Goal: Browse casually: Explore the website without a specific task or goal

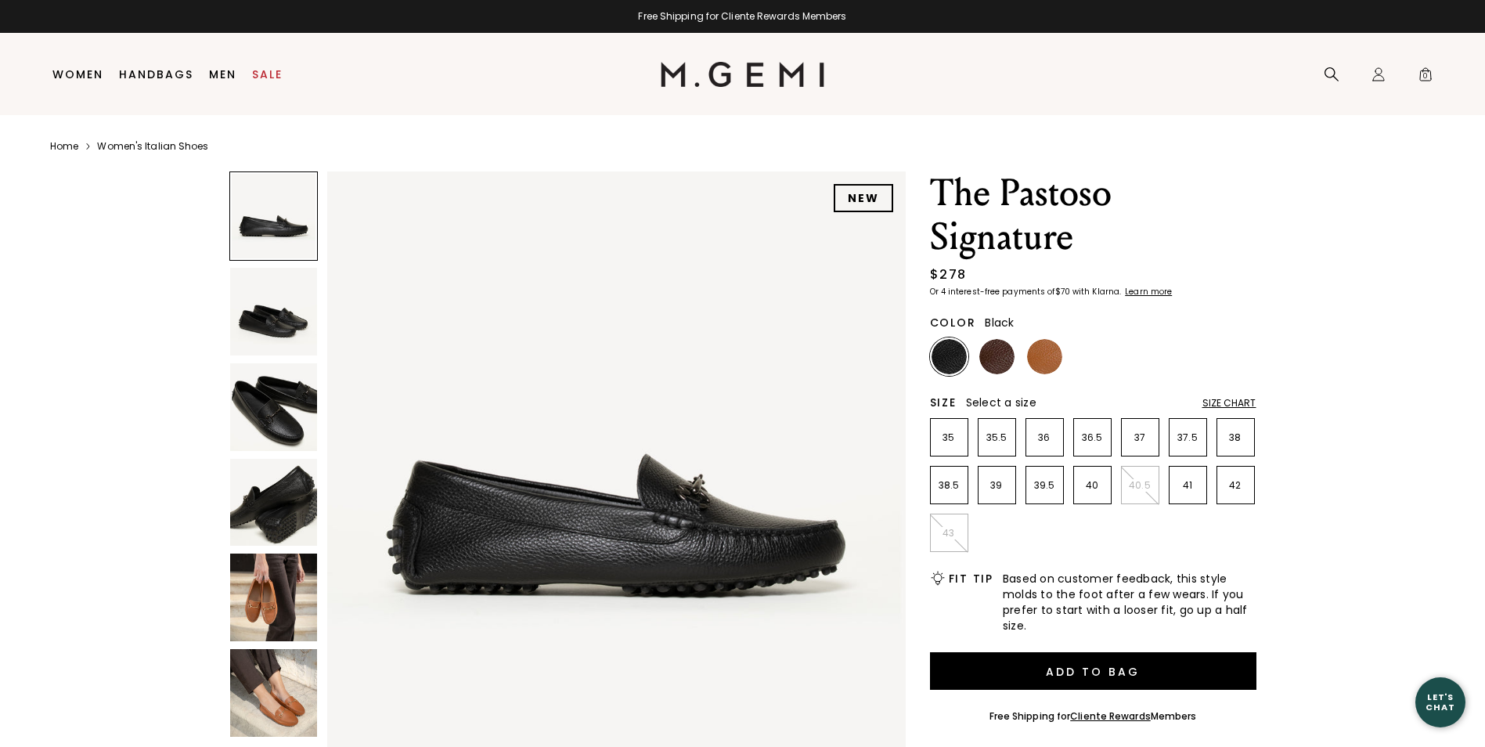
click at [258, 607] on img at bounding box center [274, 598] width 88 height 88
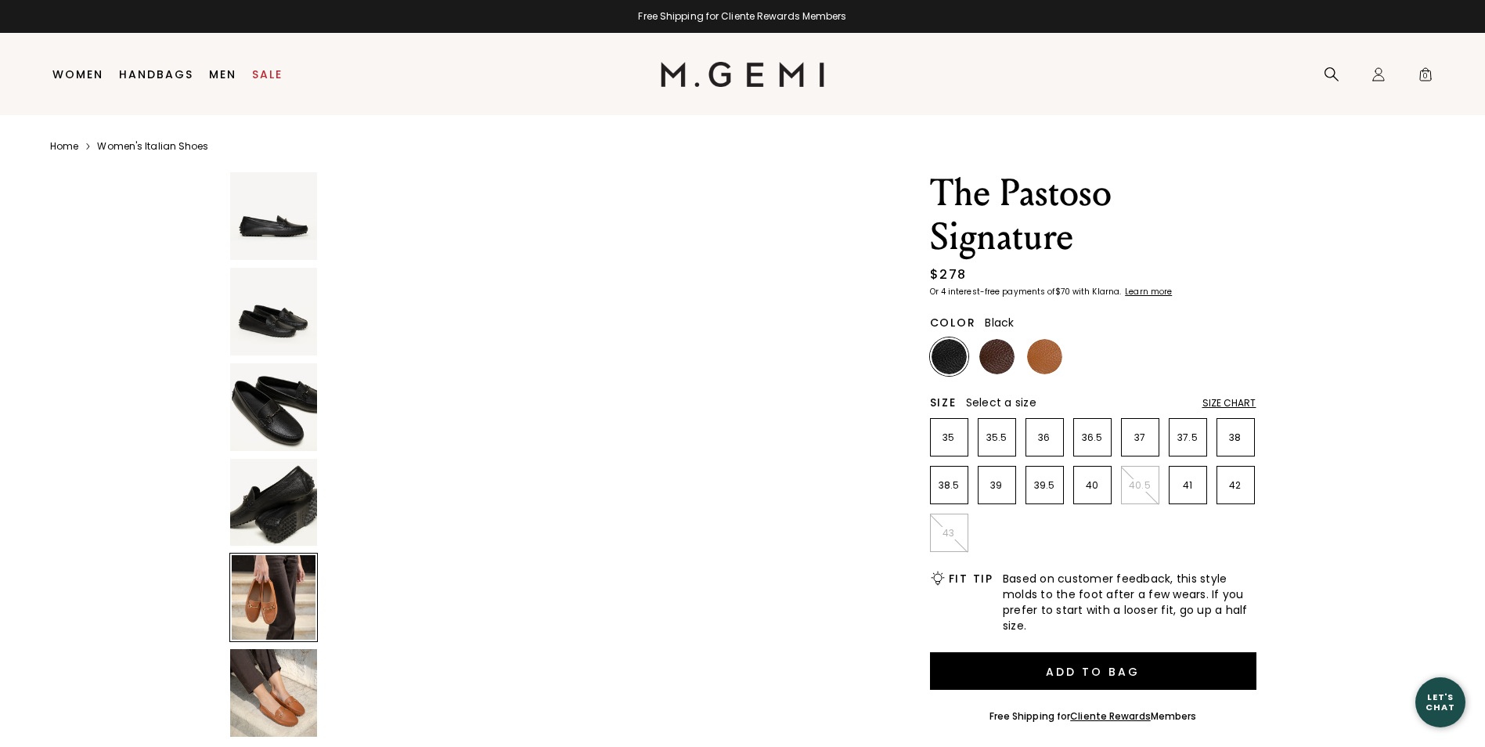
scroll to position [2328, 0]
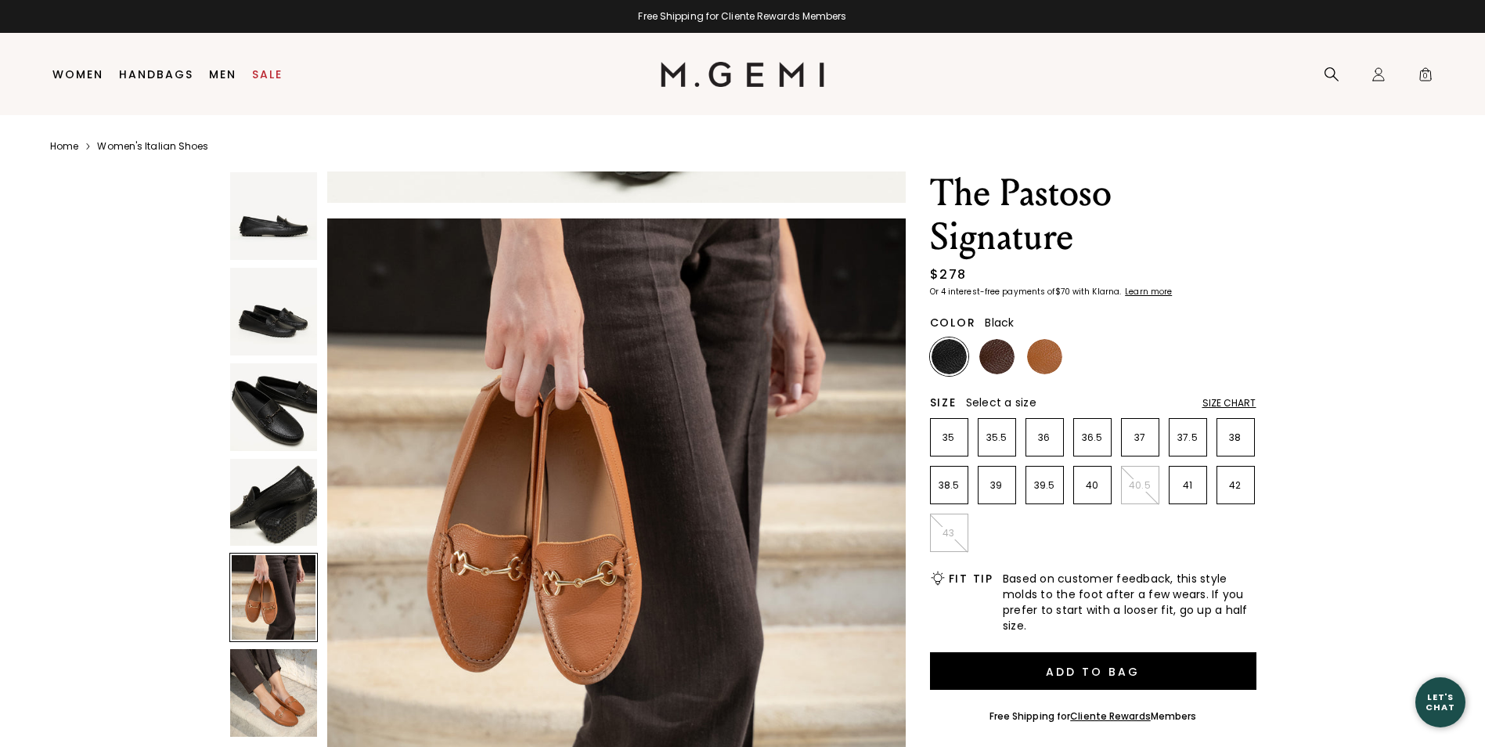
click at [306, 698] on img at bounding box center [274, 693] width 88 height 88
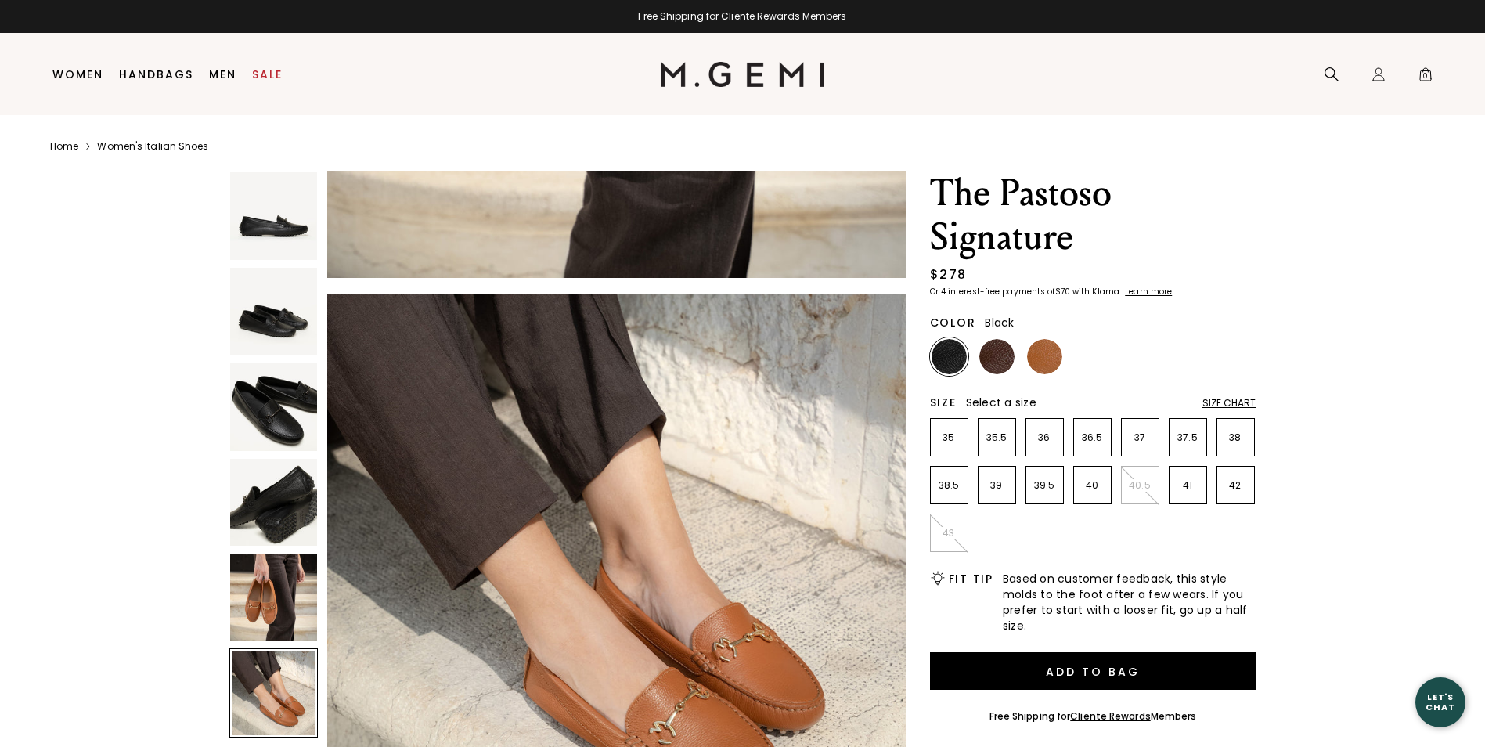
scroll to position [2909, 0]
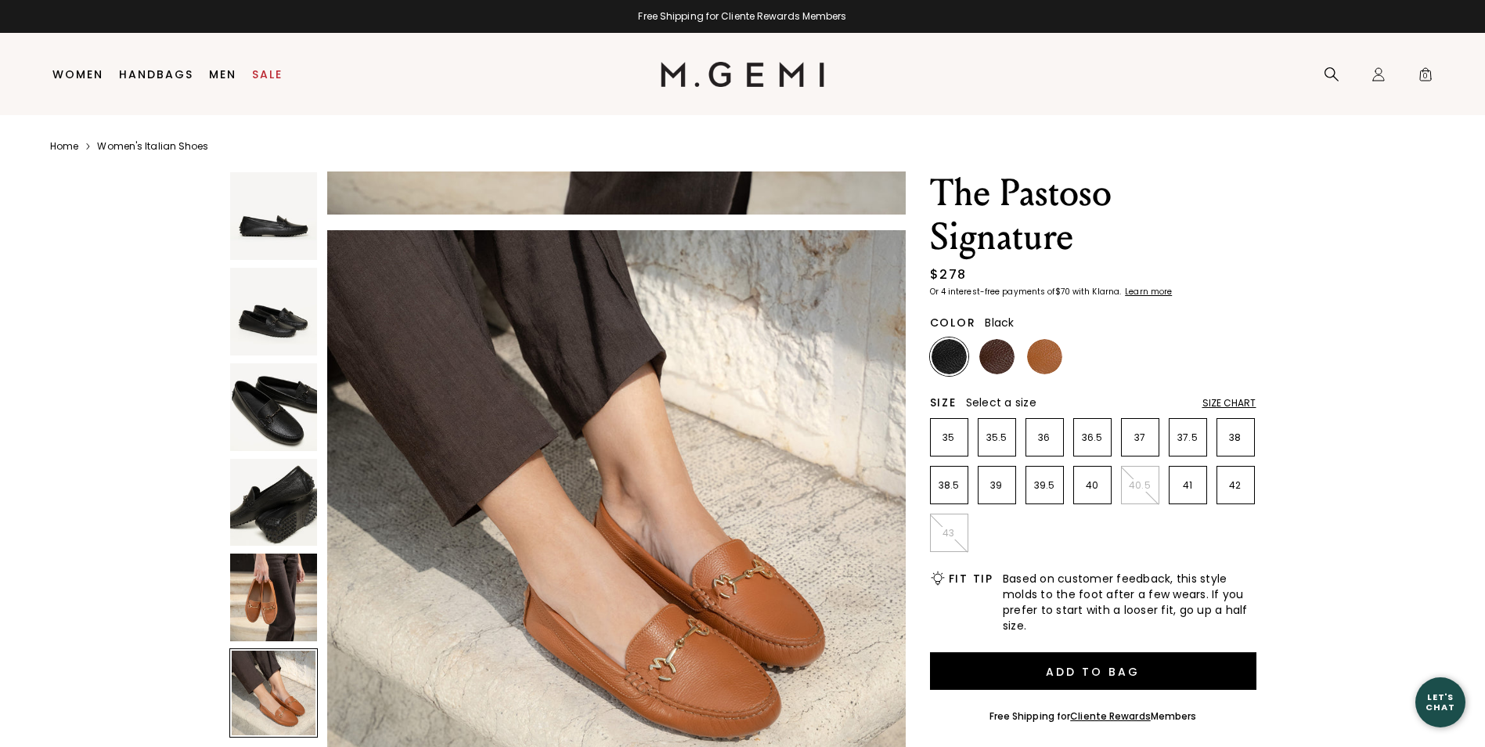
click at [273, 73] on link "Sale" at bounding box center [267, 74] width 31 height 13
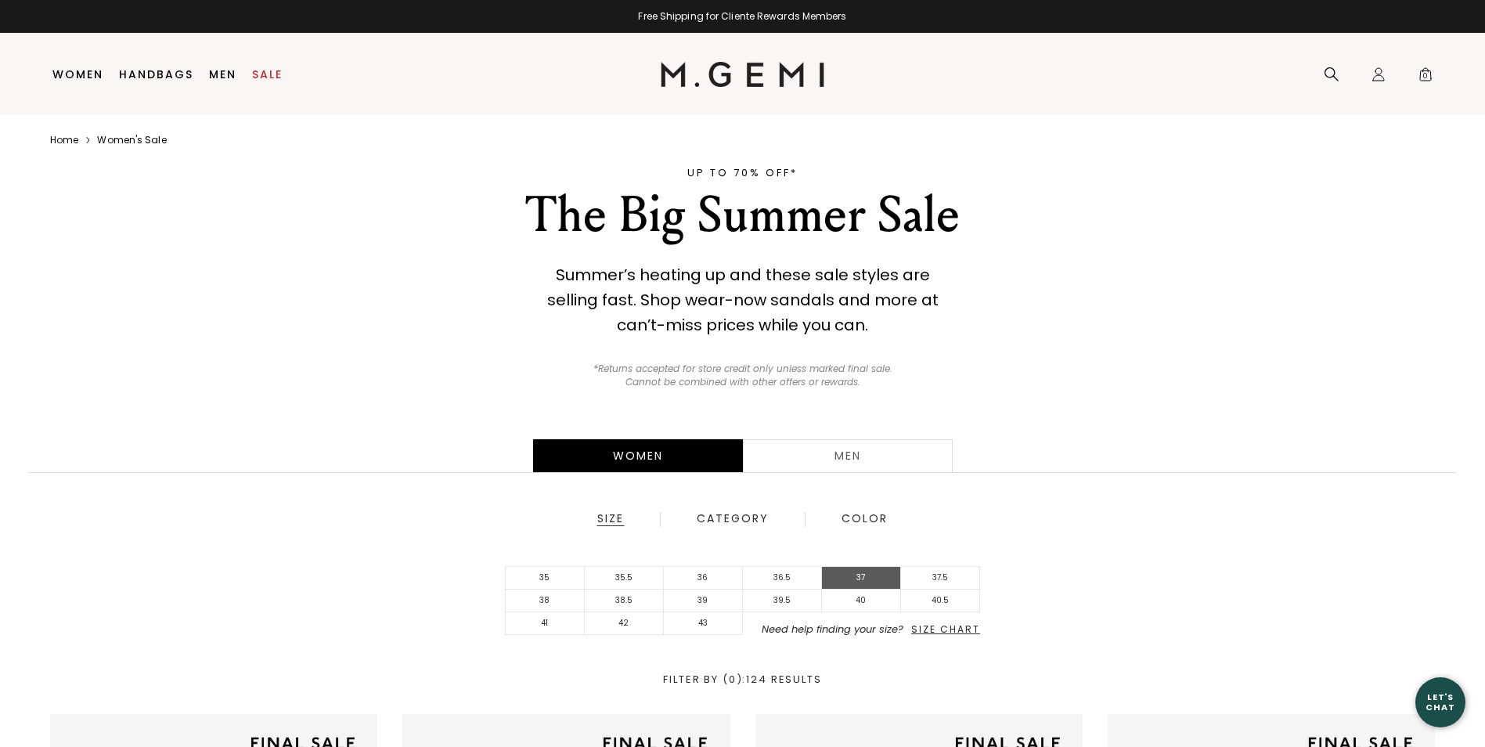
click at [872, 572] on li "37" at bounding box center [861, 578] width 79 height 23
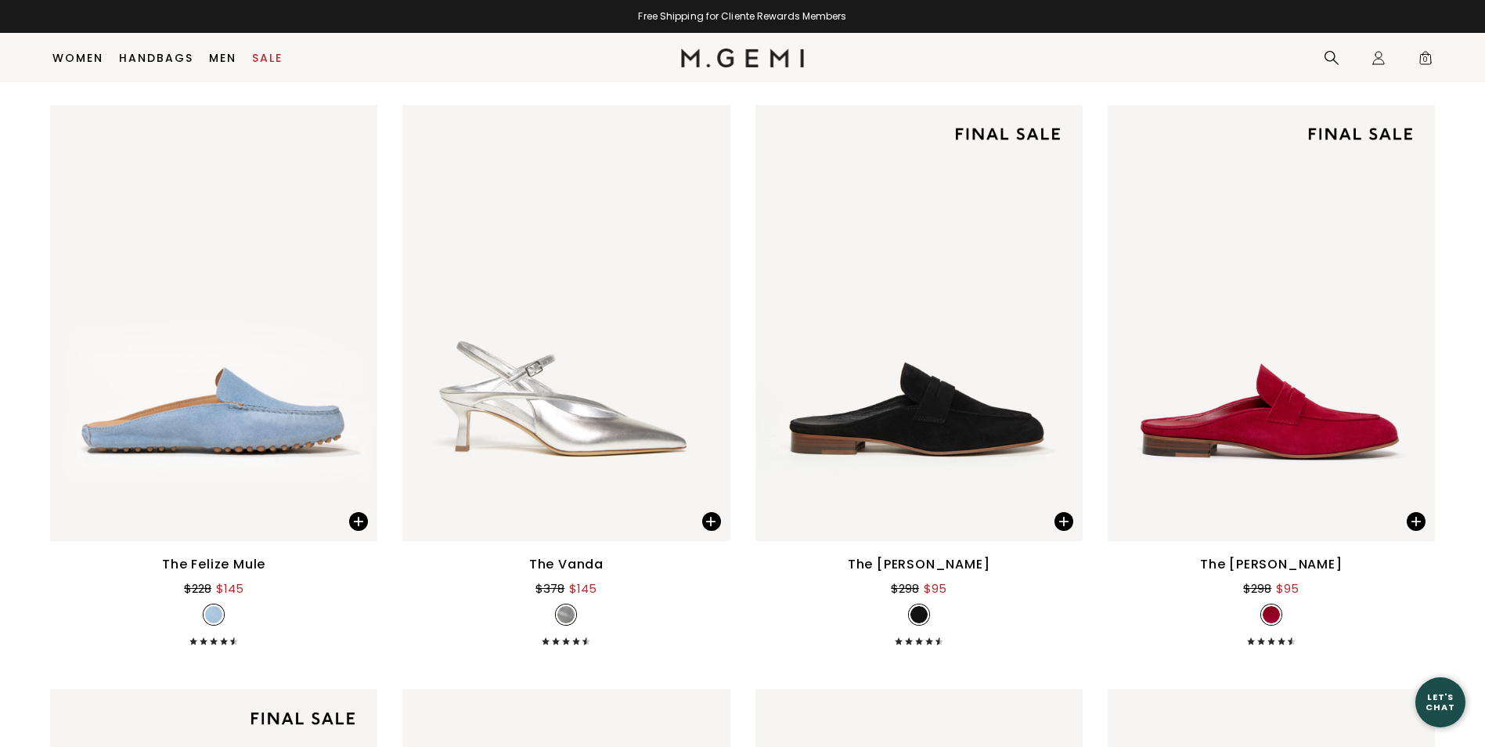
scroll to position [4704, 0]
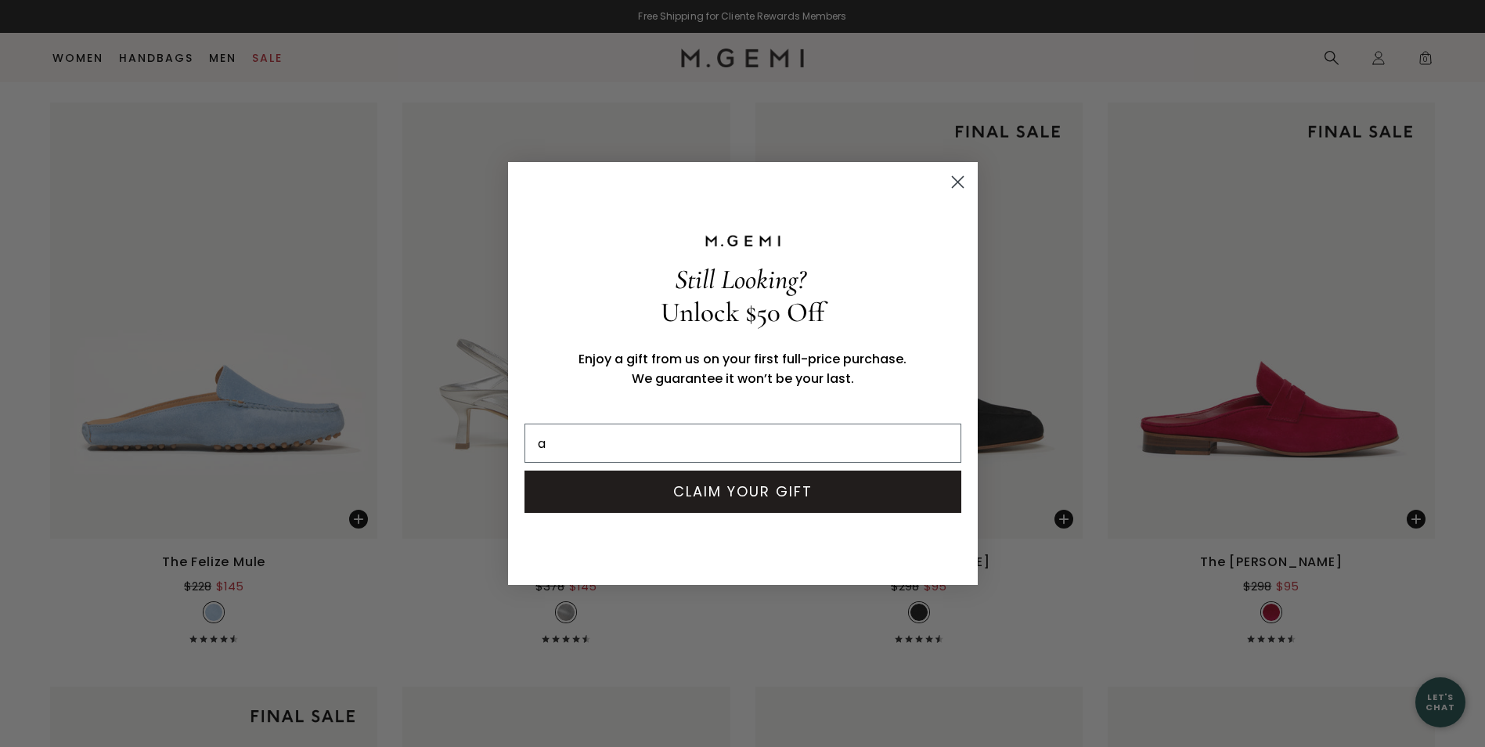
type input "alykrikorian@gmail.com"
click at [737, 495] on button "CLAIM YOUR GIFT" at bounding box center [743, 492] width 437 height 42
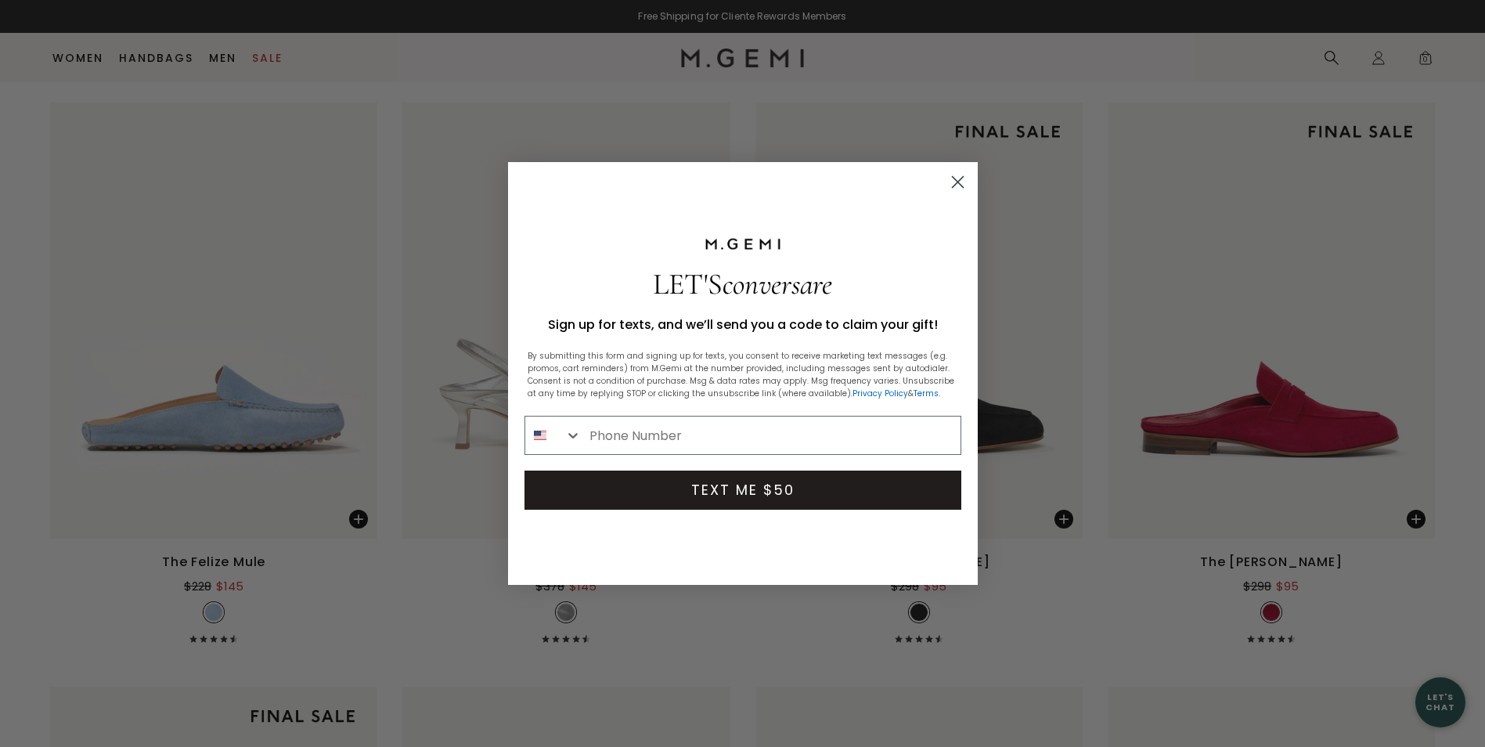
click at [957, 183] on circle "Close dialog" at bounding box center [957, 182] width 26 height 26
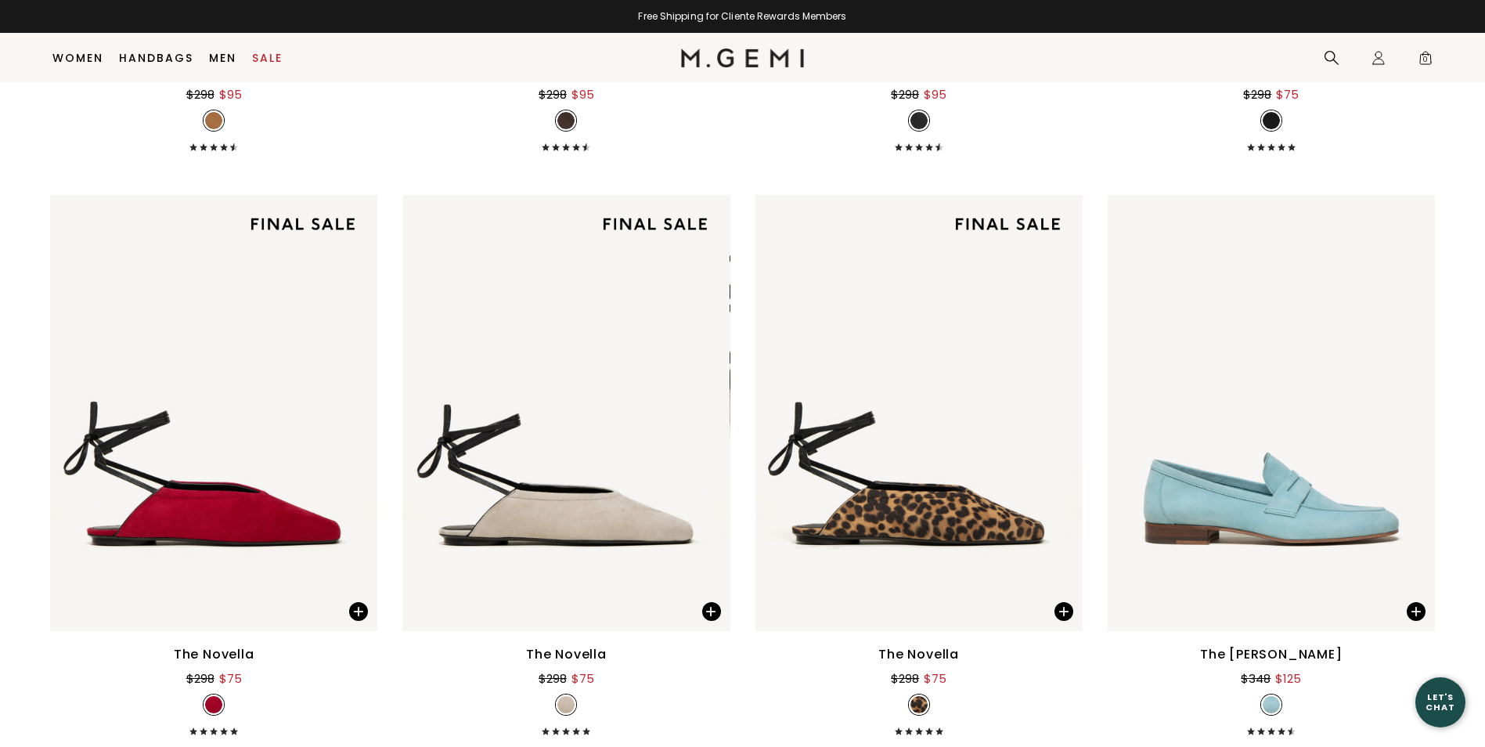
scroll to position [9287, 0]
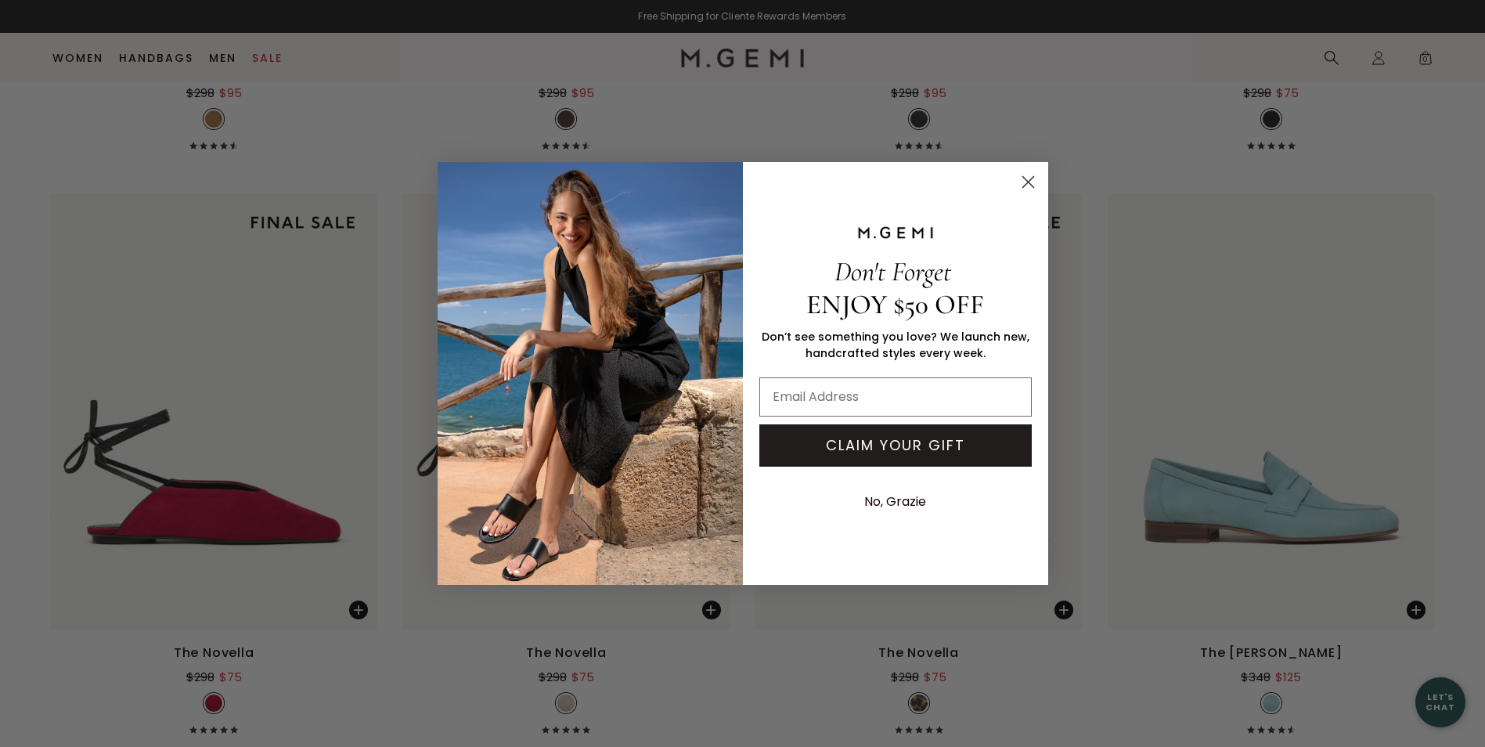
click at [254, 510] on div "Close dialog Don't Forget ENJOY $50 OFF Don’t see something you love? We launch…" at bounding box center [742, 373] width 1485 height 747
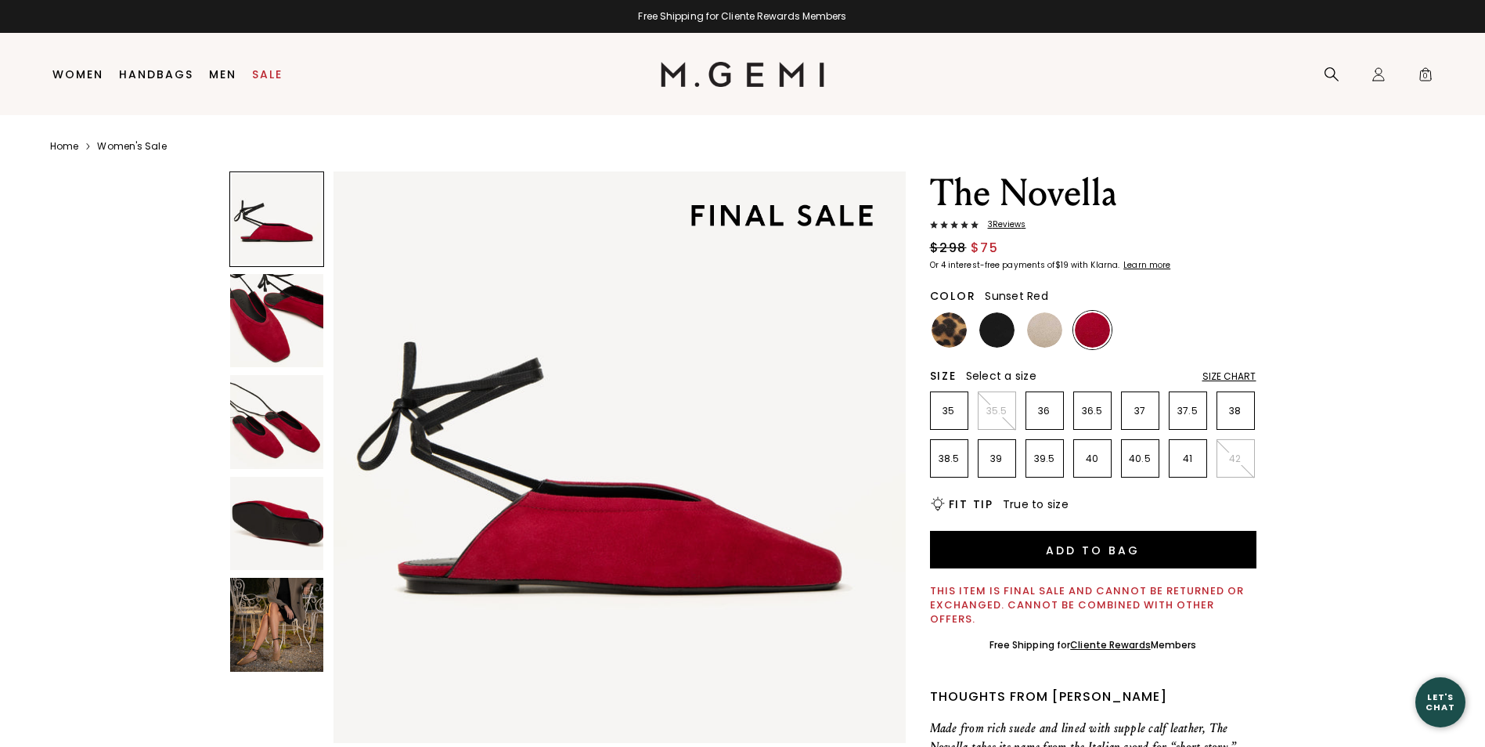
click at [266, 323] on img at bounding box center [277, 321] width 94 height 94
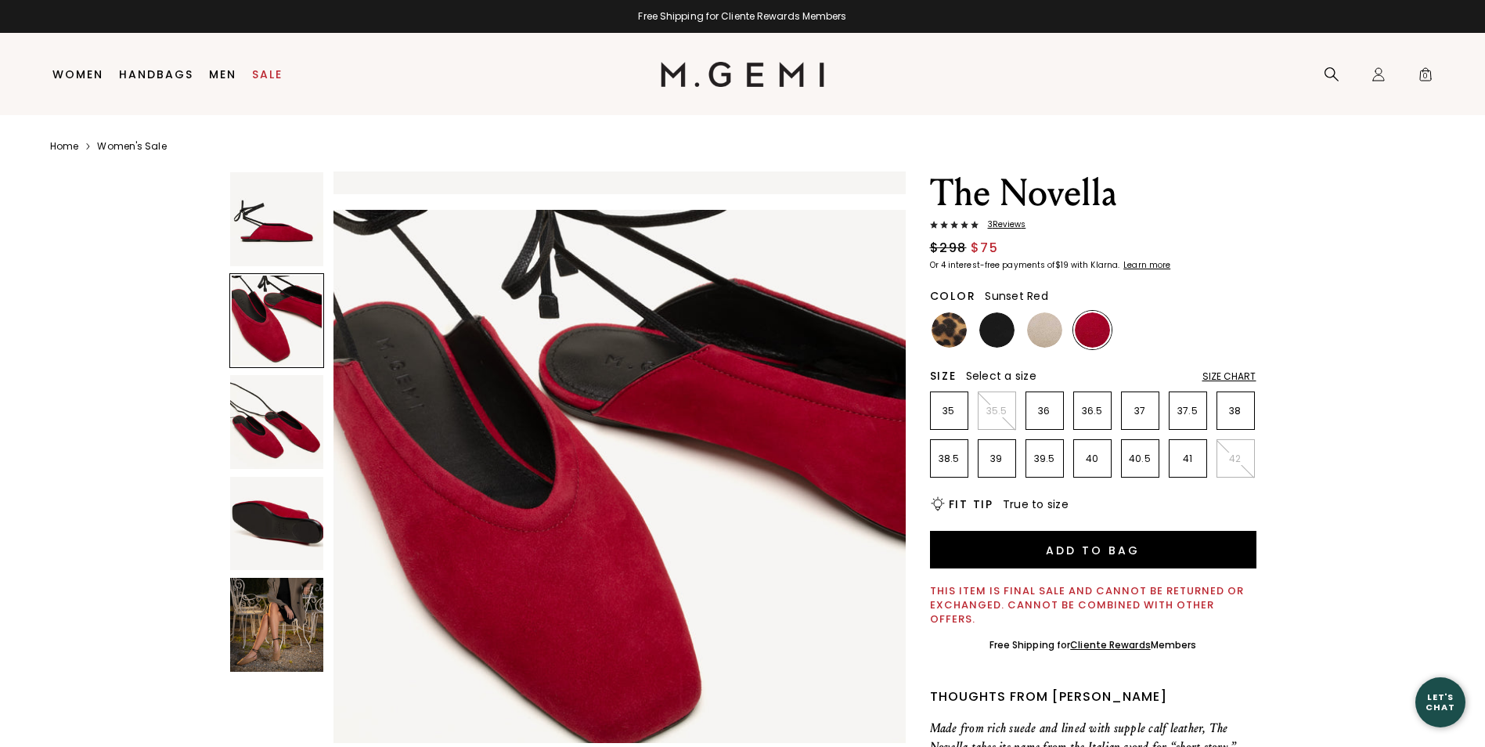
scroll to position [575, 0]
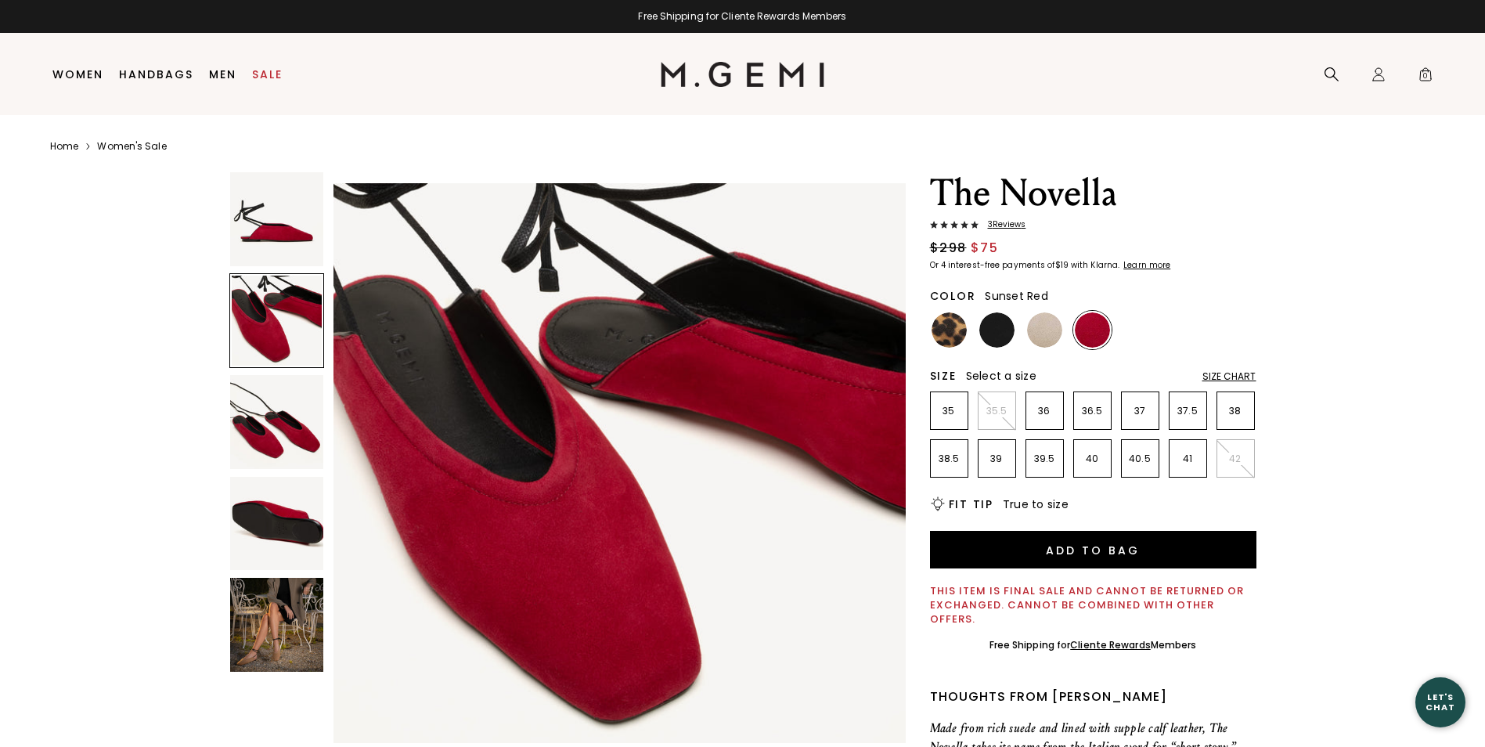
click at [283, 521] on img at bounding box center [277, 524] width 94 height 94
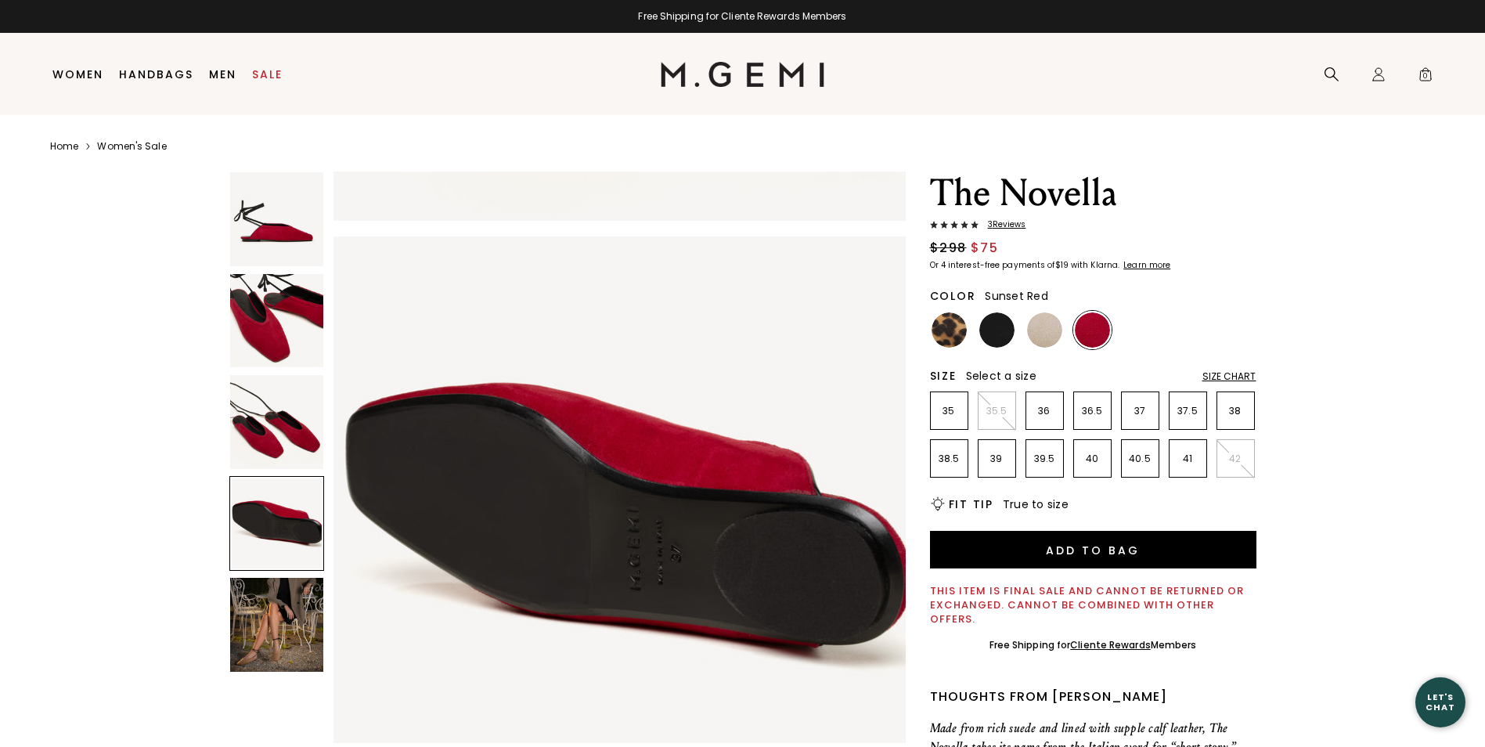
scroll to position [1727, 0]
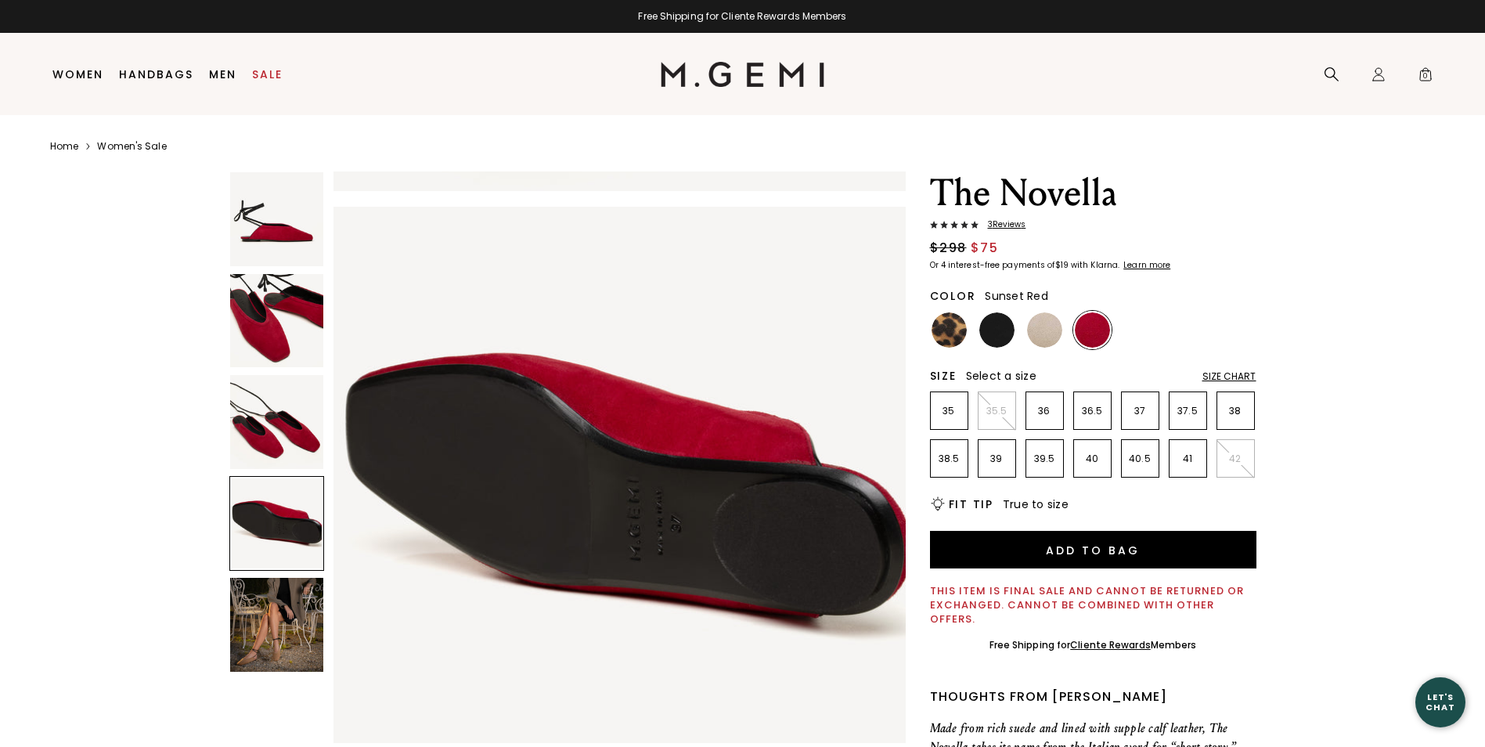
click at [285, 633] on img at bounding box center [277, 625] width 94 height 94
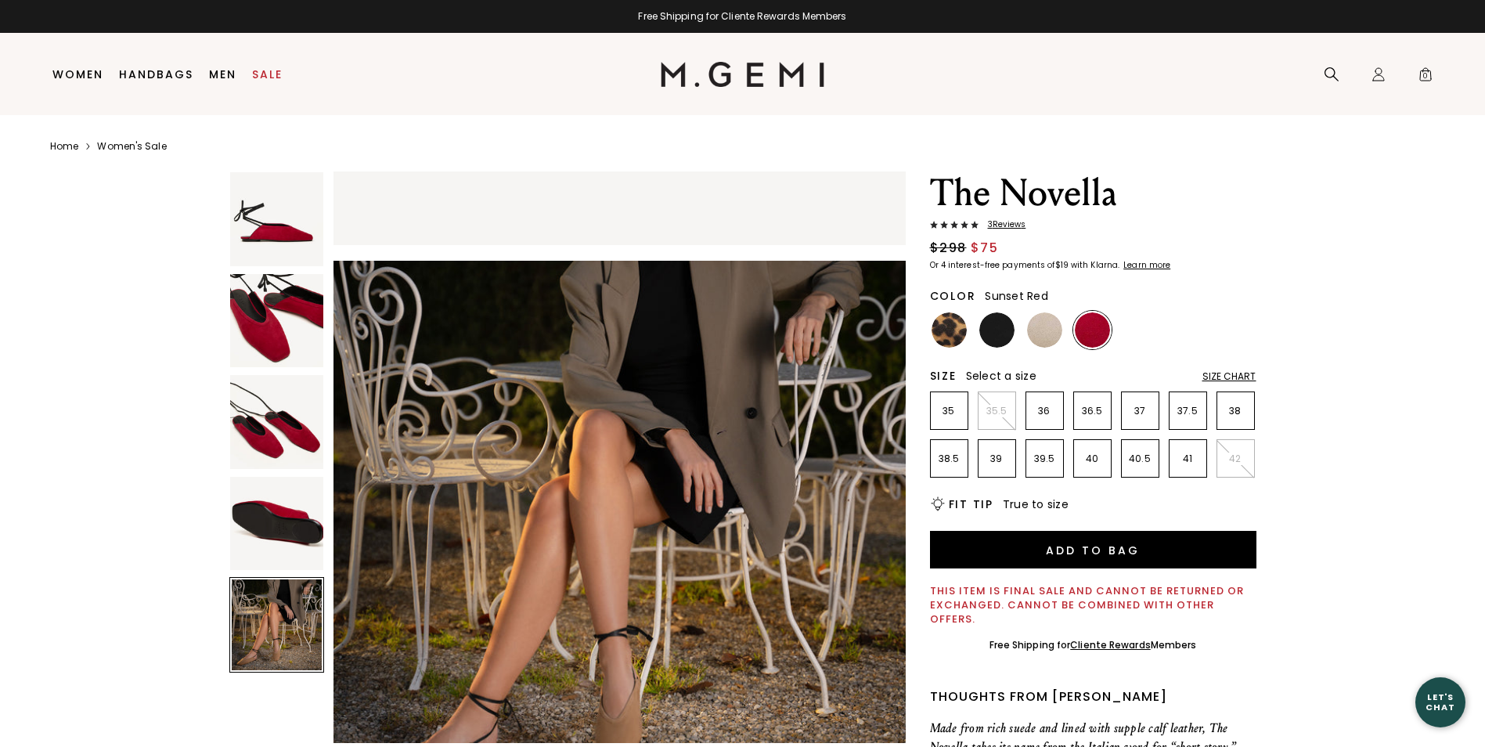
scroll to position [2303, 0]
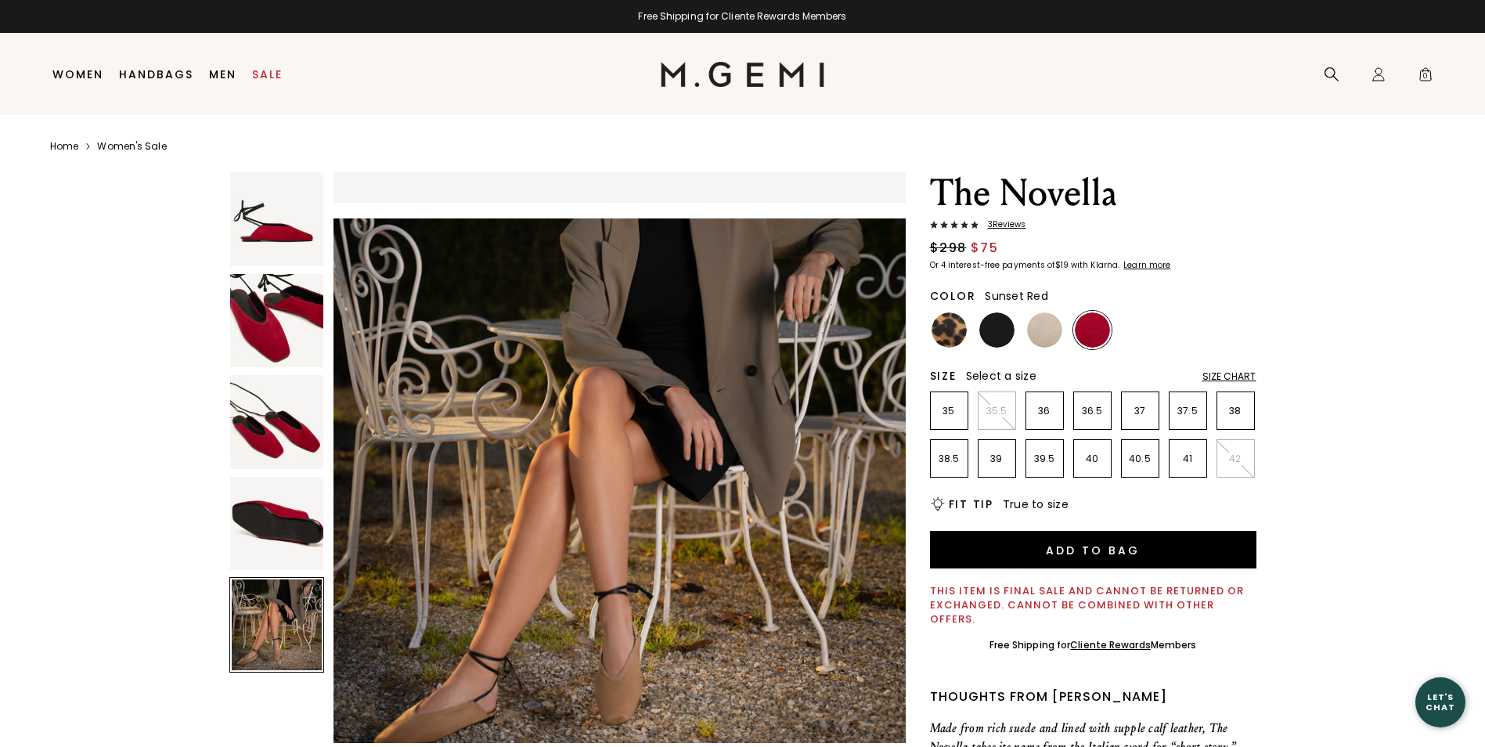
click at [953, 323] on img at bounding box center [949, 329] width 35 height 35
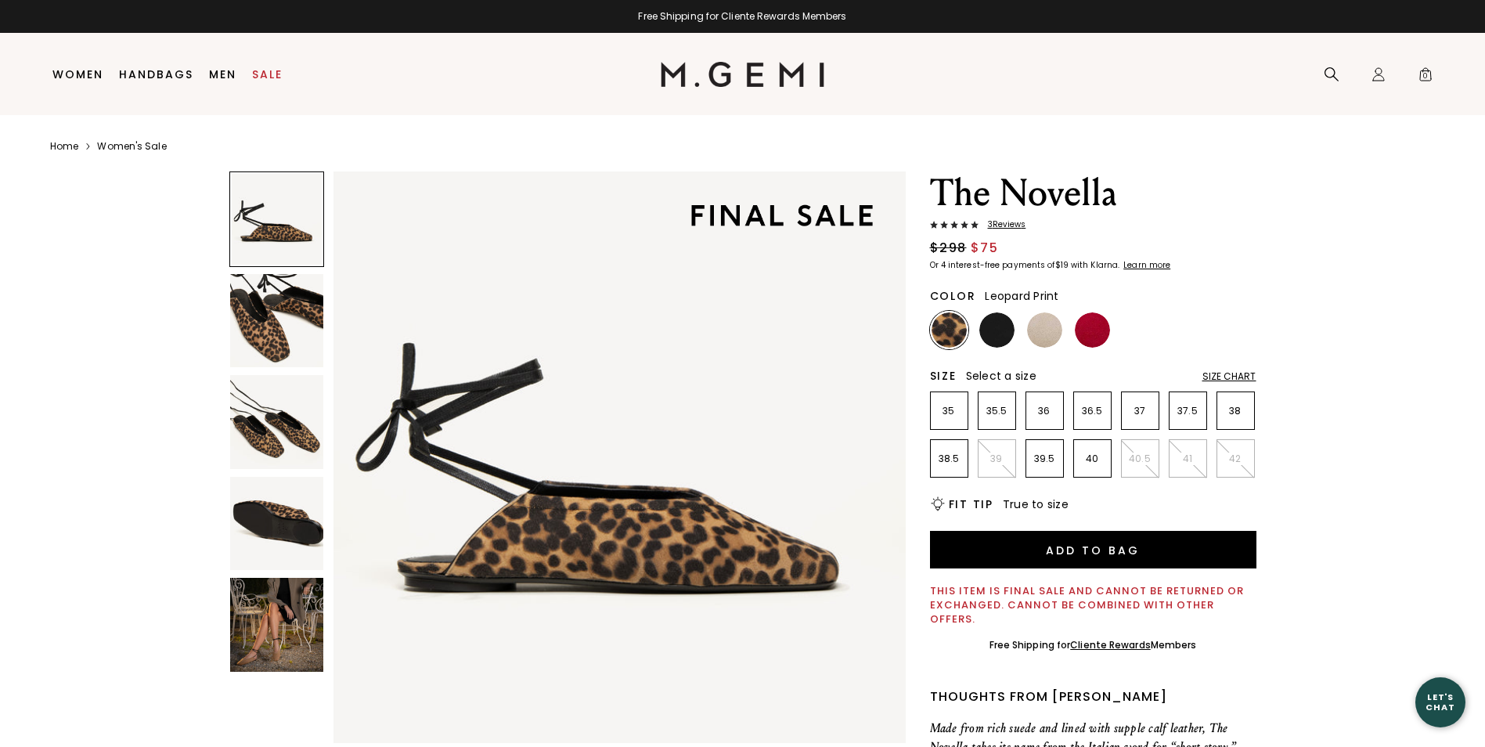
click at [275, 336] on img at bounding box center [277, 321] width 94 height 94
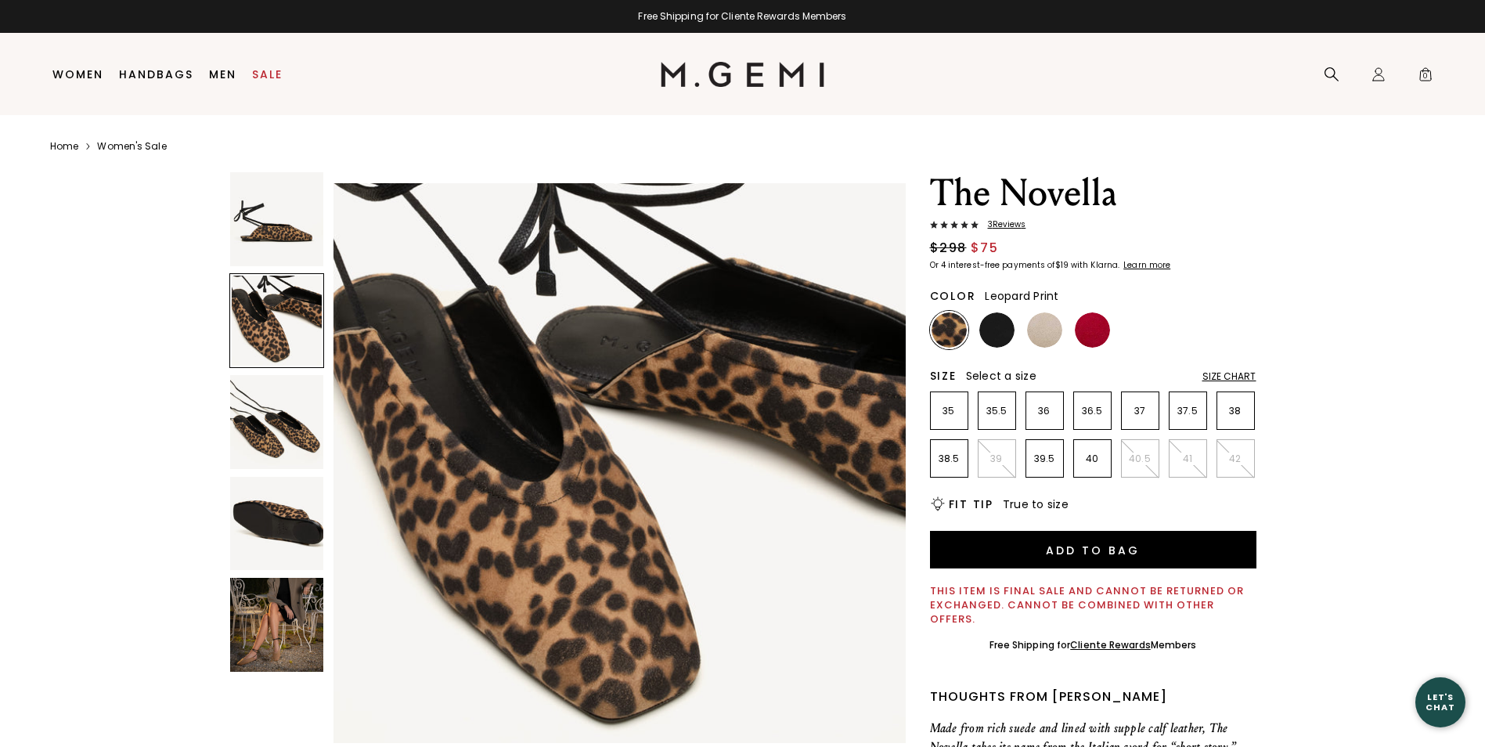
click at [275, 445] on img at bounding box center [277, 422] width 94 height 94
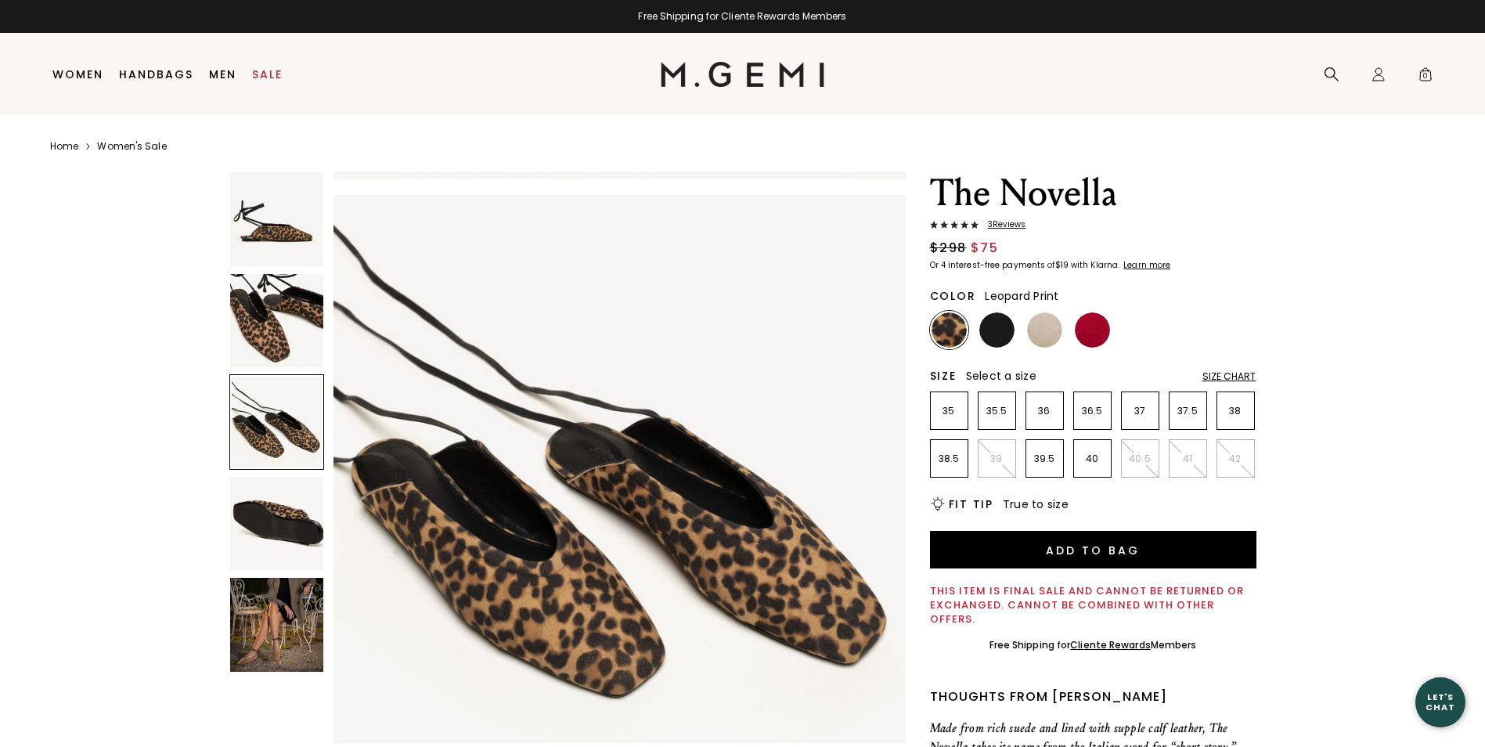
click at [279, 538] on img at bounding box center [277, 524] width 94 height 94
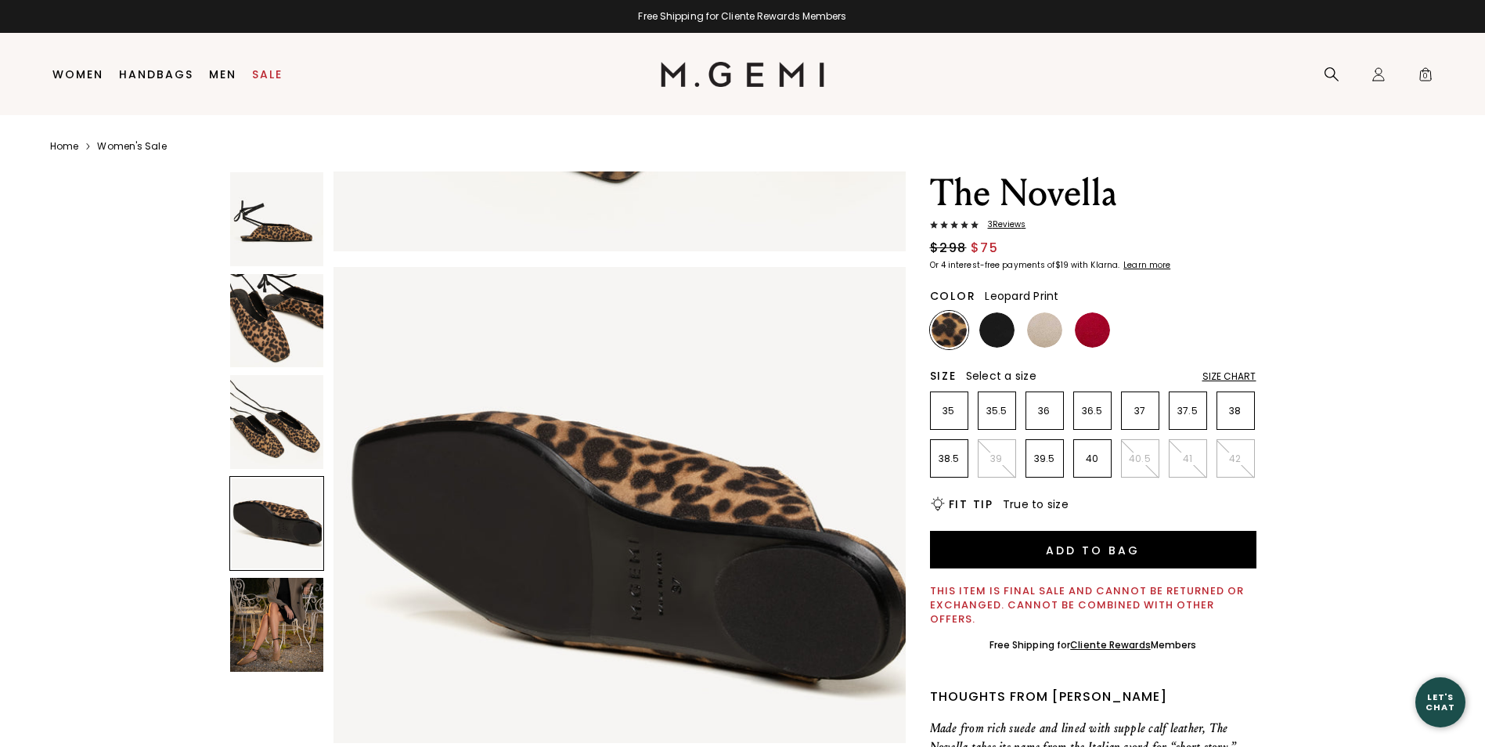
scroll to position [1727, 0]
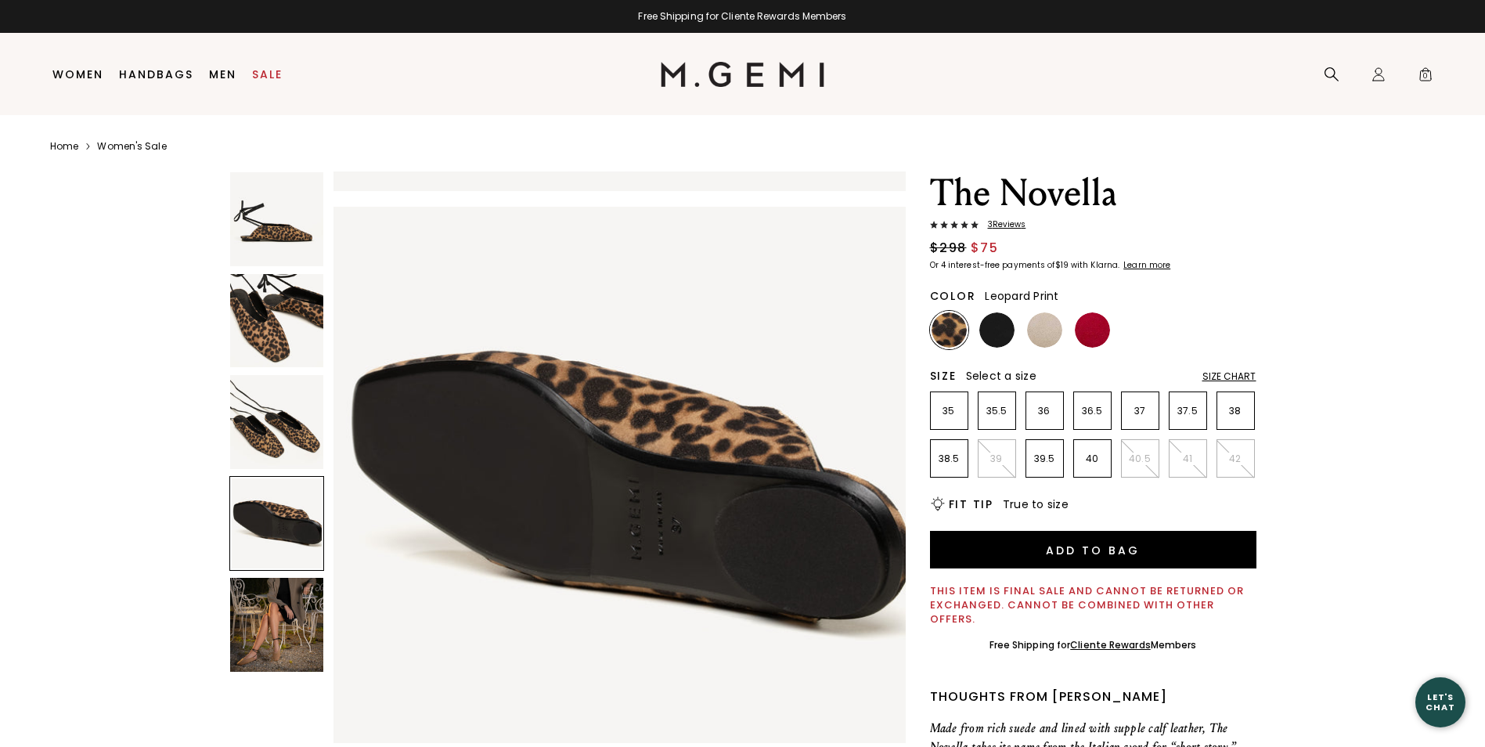
click at [273, 648] on img at bounding box center [277, 625] width 94 height 94
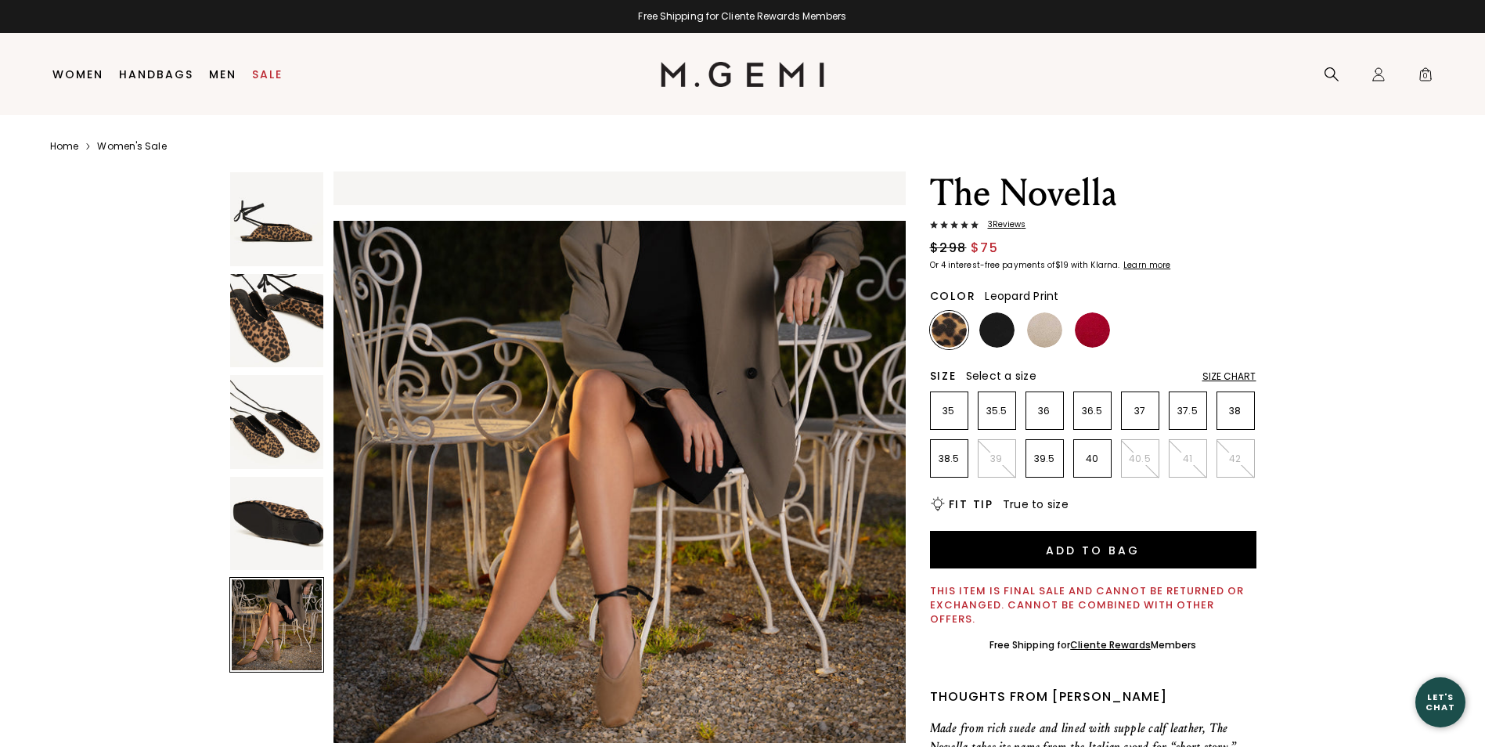
scroll to position [2303, 0]
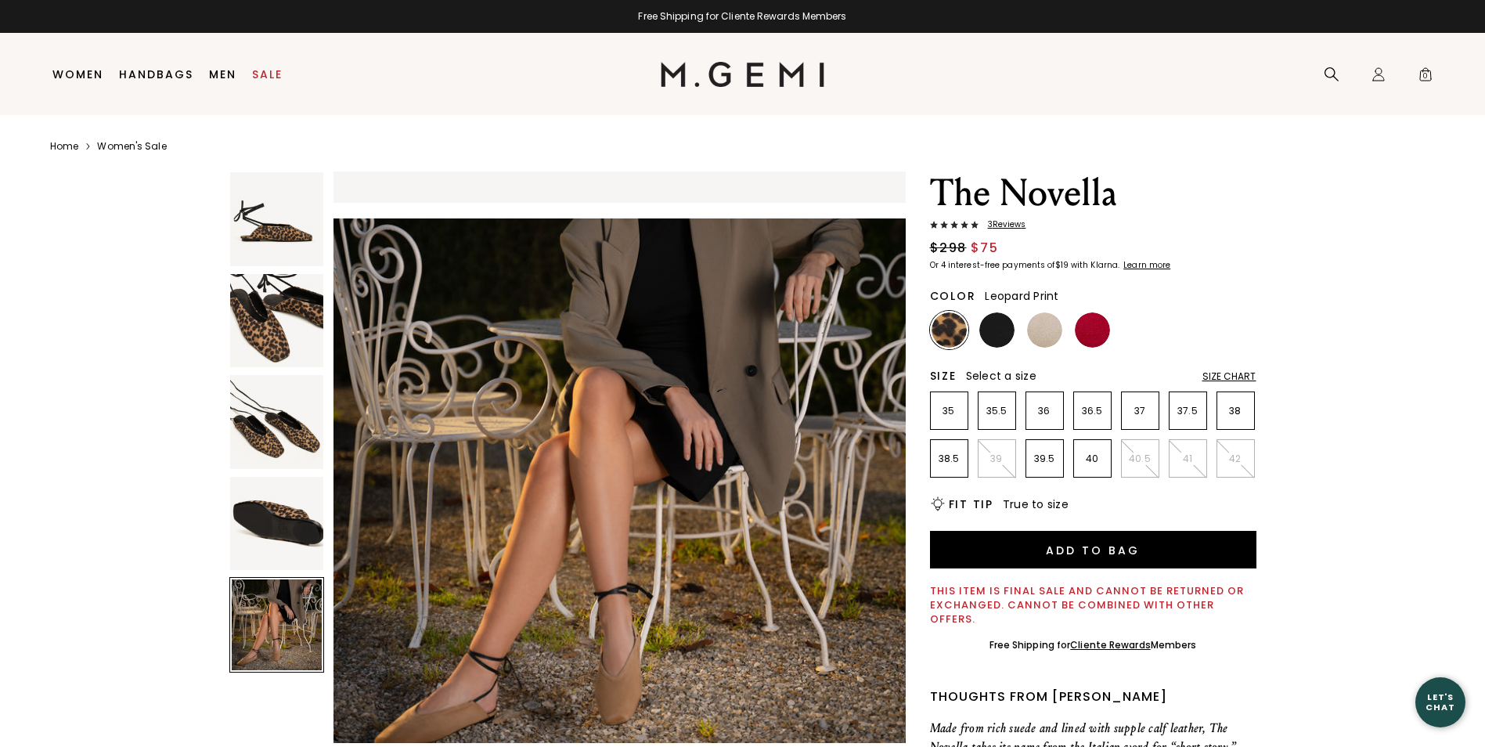
click at [1002, 333] on img at bounding box center [996, 329] width 35 height 35
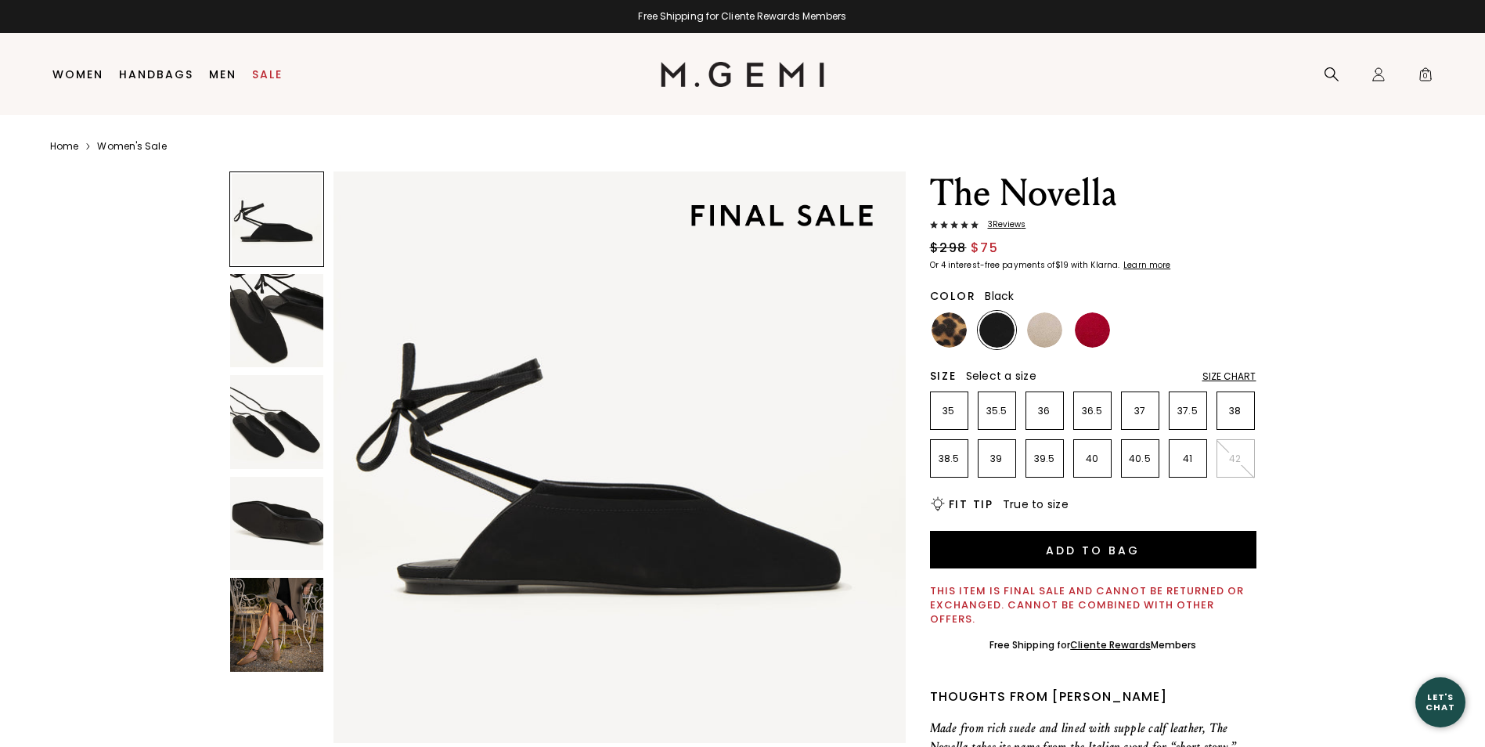
click at [281, 328] on img at bounding box center [277, 321] width 94 height 94
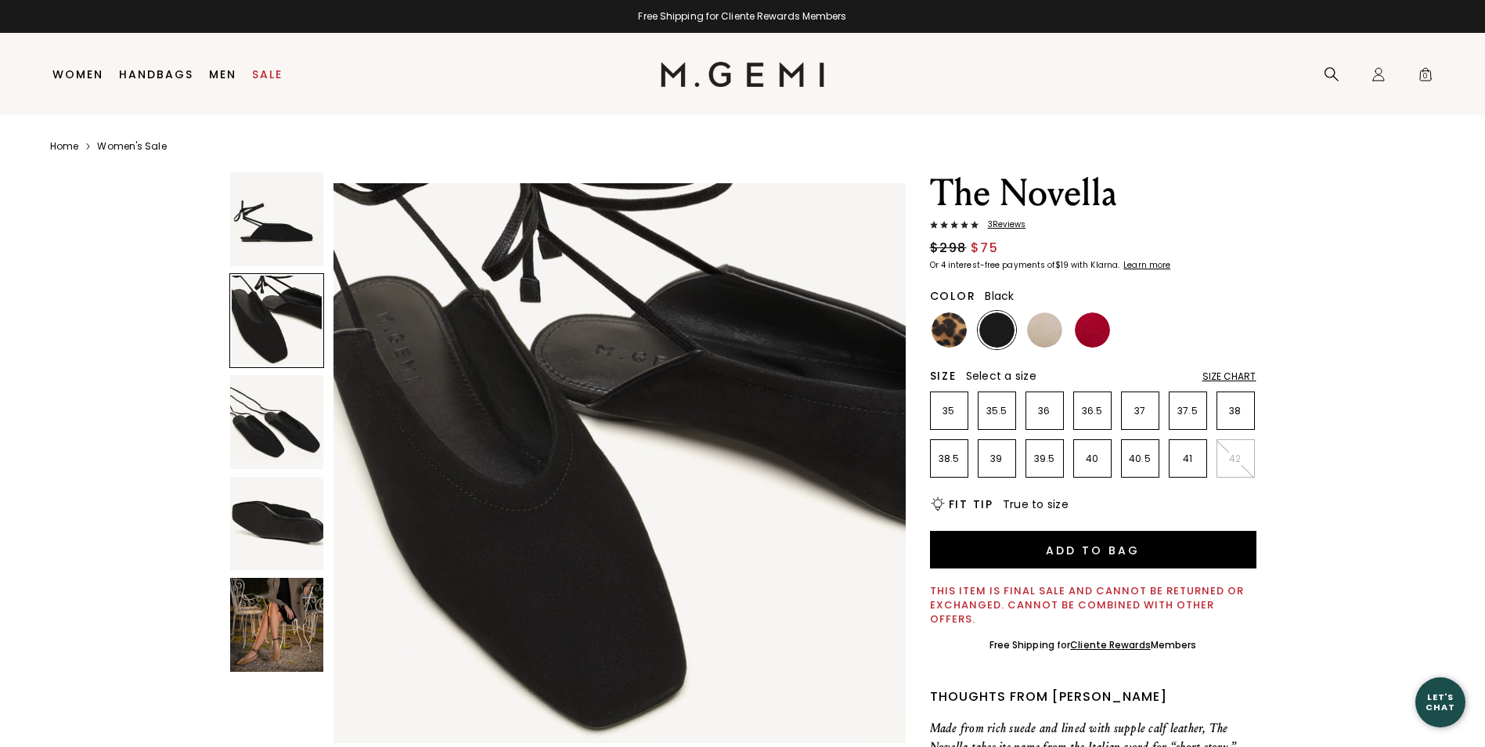
click at [278, 442] on img at bounding box center [277, 422] width 94 height 94
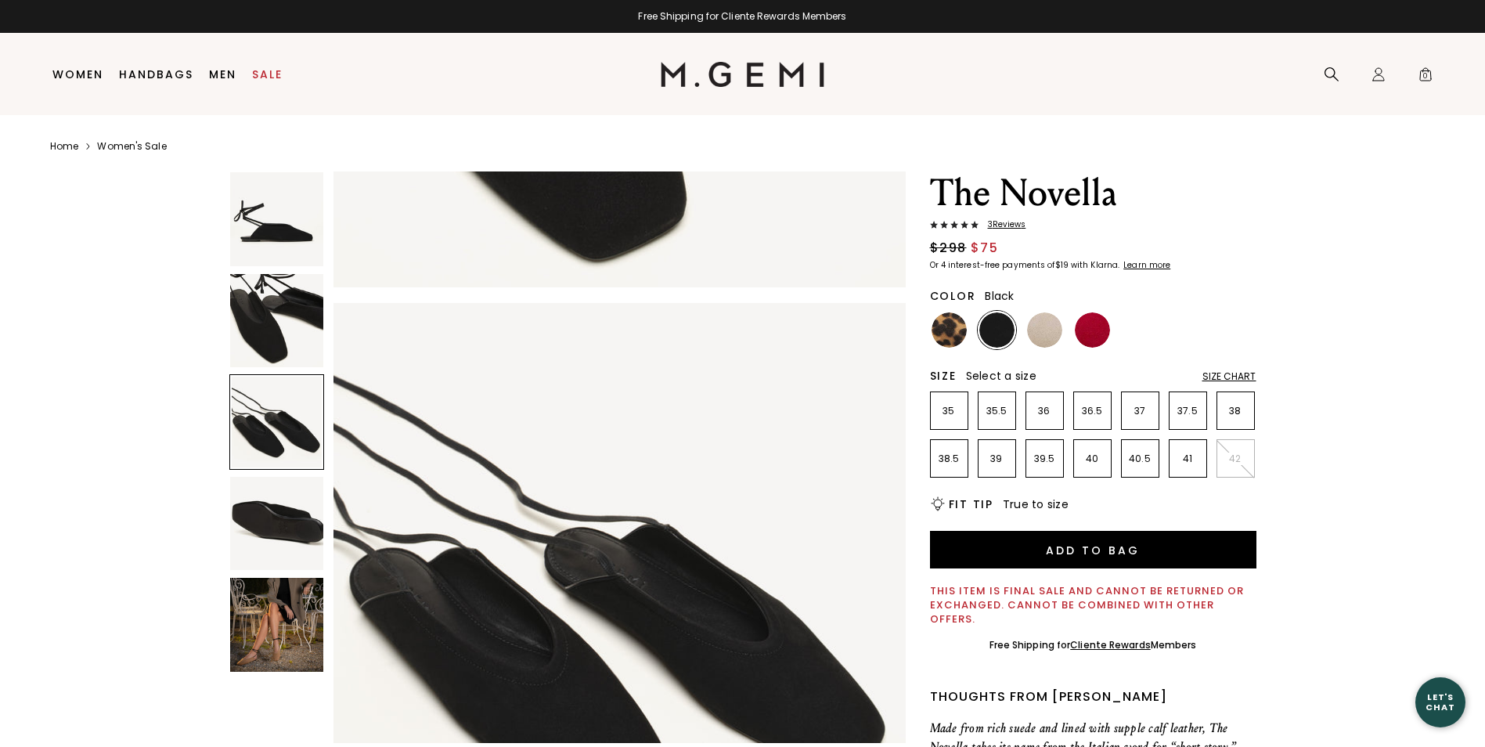
scroll to position [1152, 0]
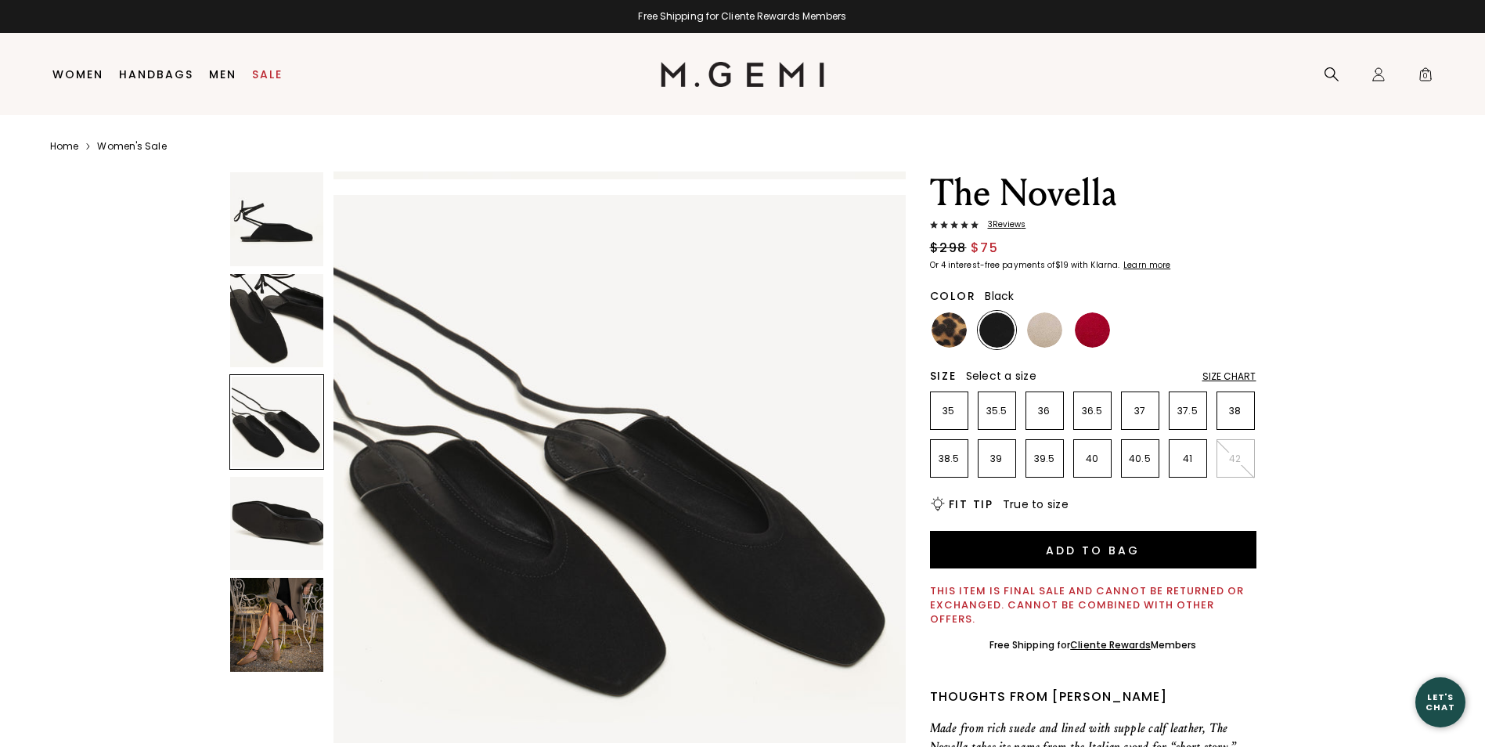
click at [279, 517] on img at bounding box center [277, 524] width 94 height 94
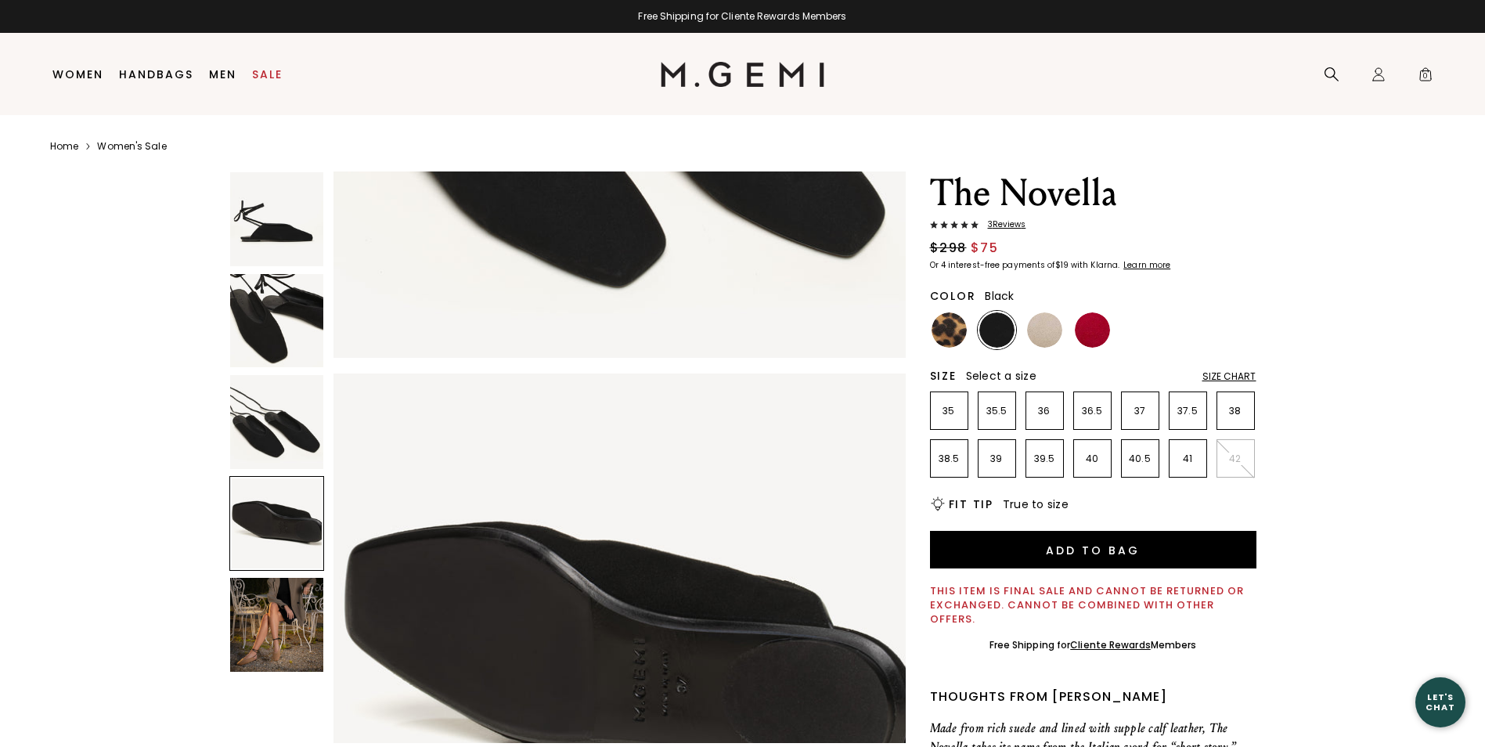
scroll to position [1727, 0]
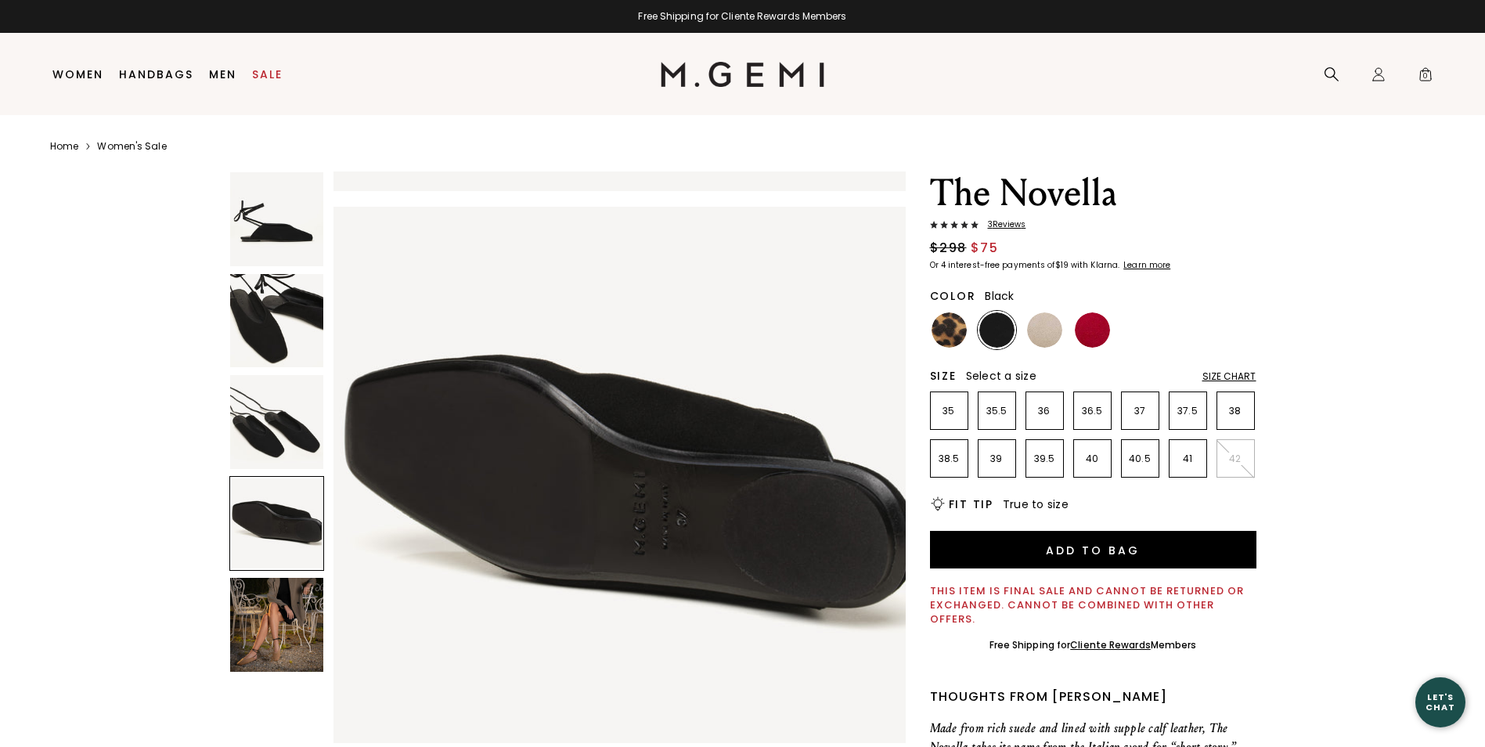
click at [276, 612] on img at bounding box center [277, 625] width 94 height 94
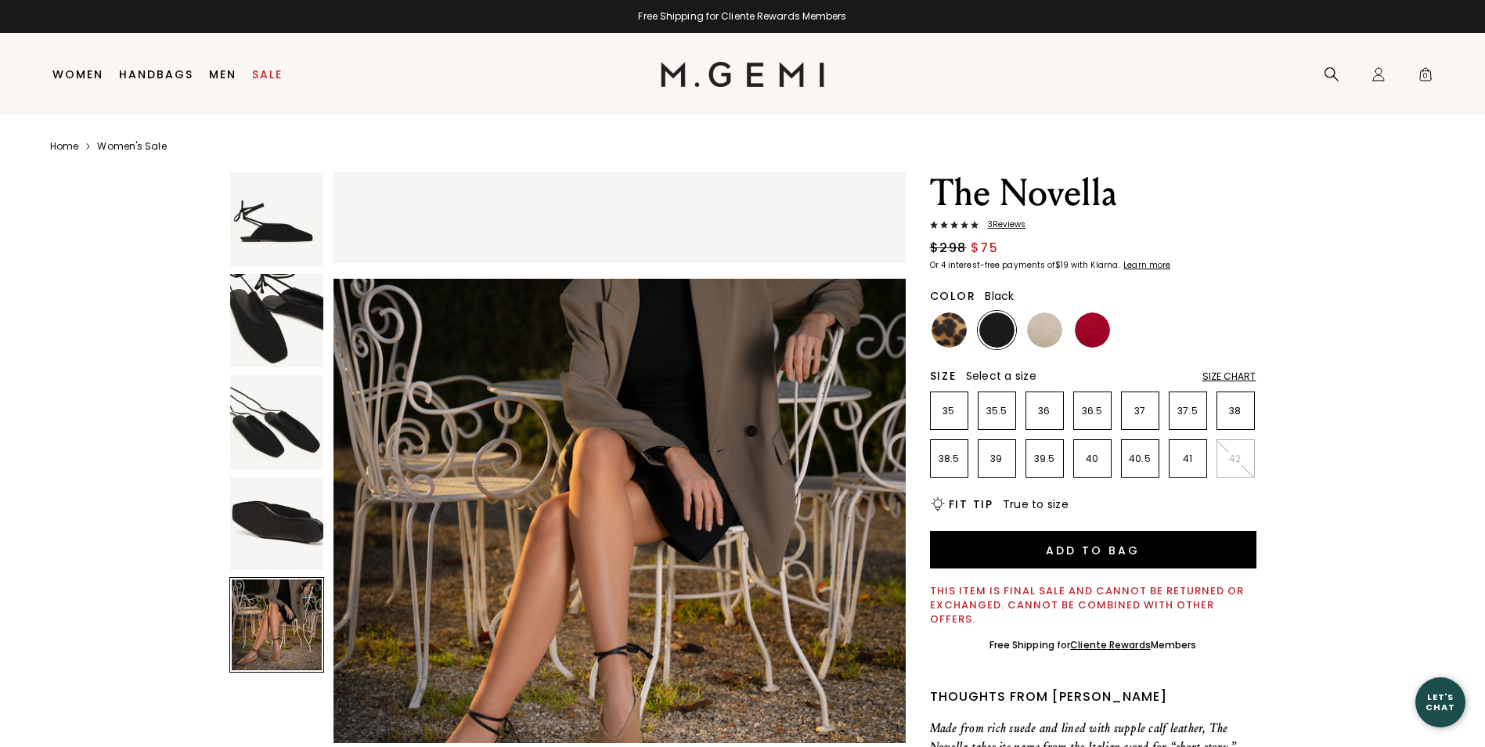
scroll to position [2303, 0]
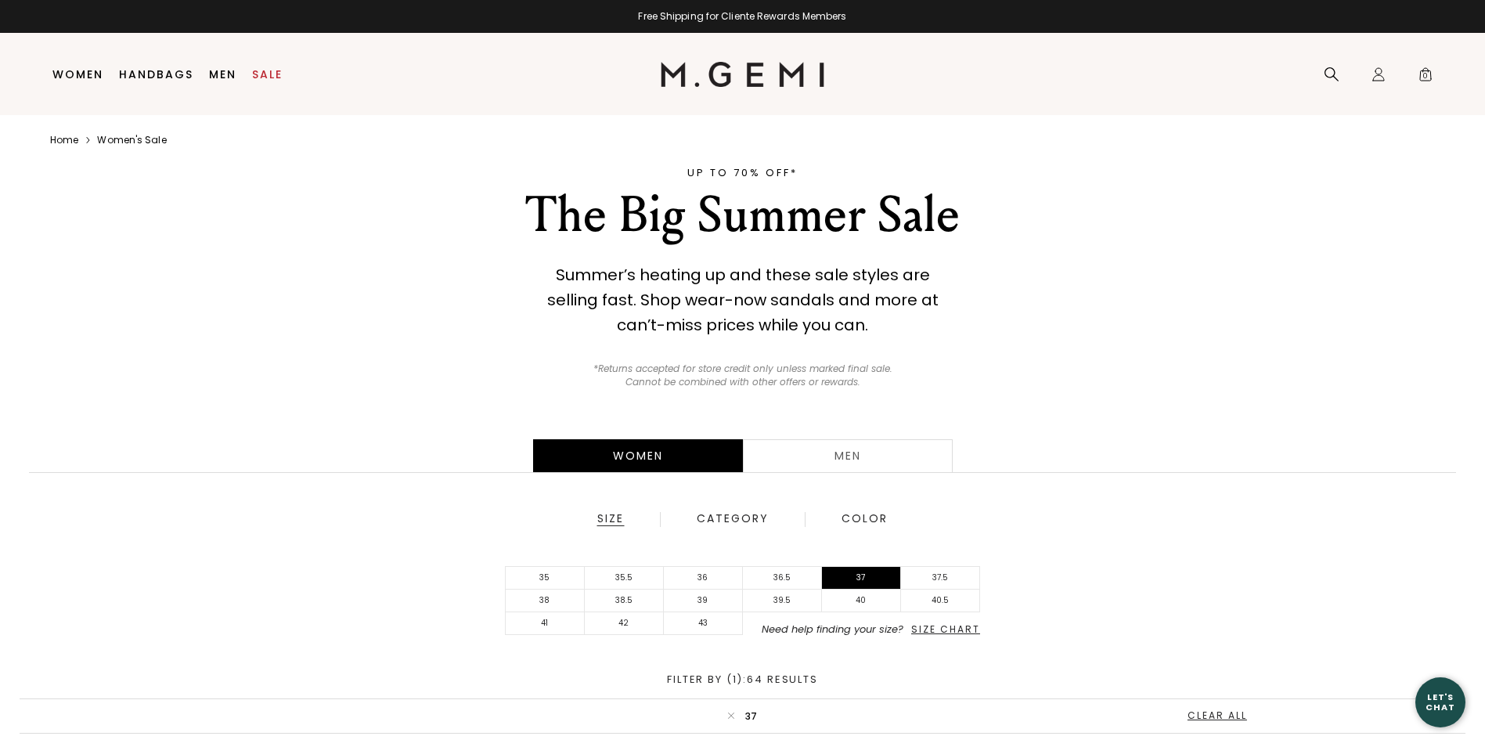
click at [88, 70] on link "Women" at bounding box center [77, 74] width 51 height 13
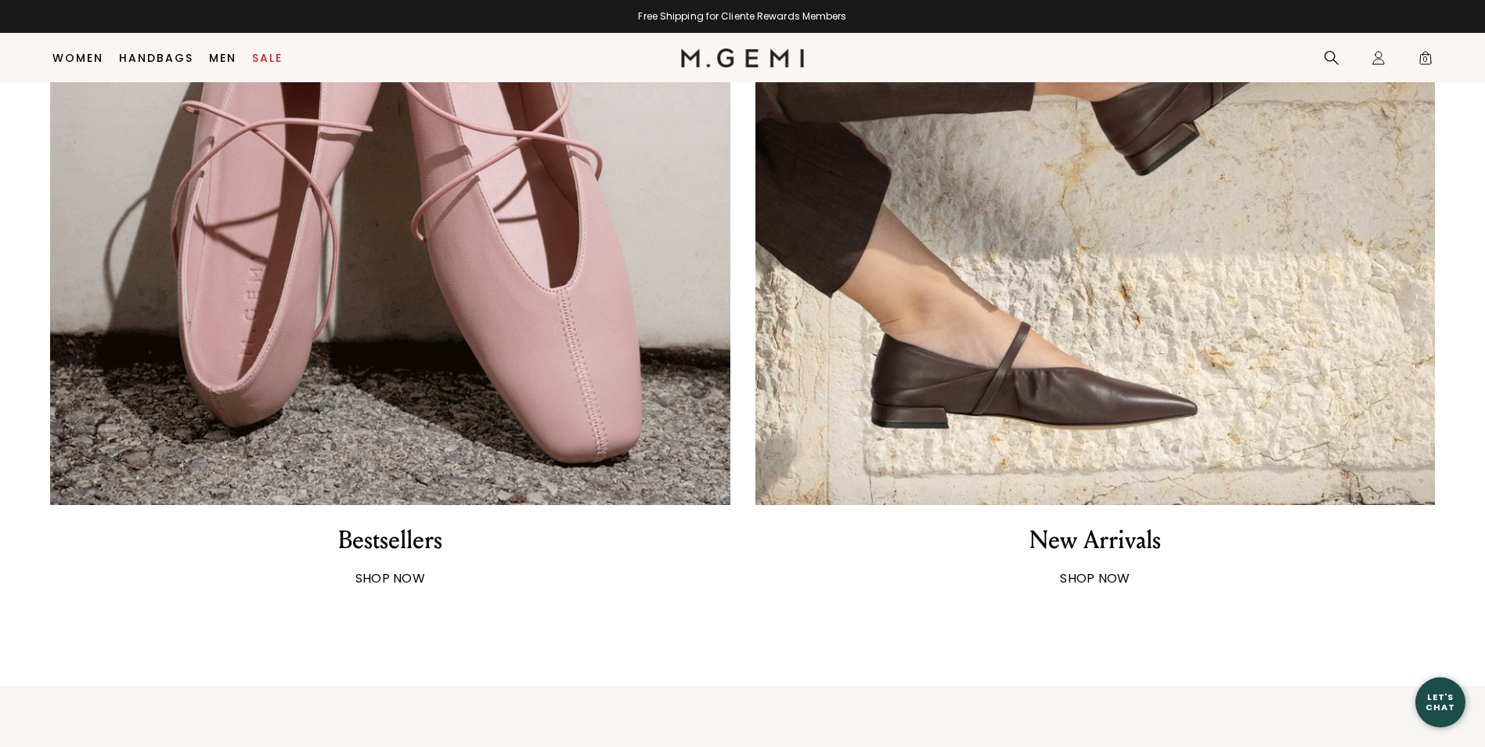
scroll to position [1533, 0]
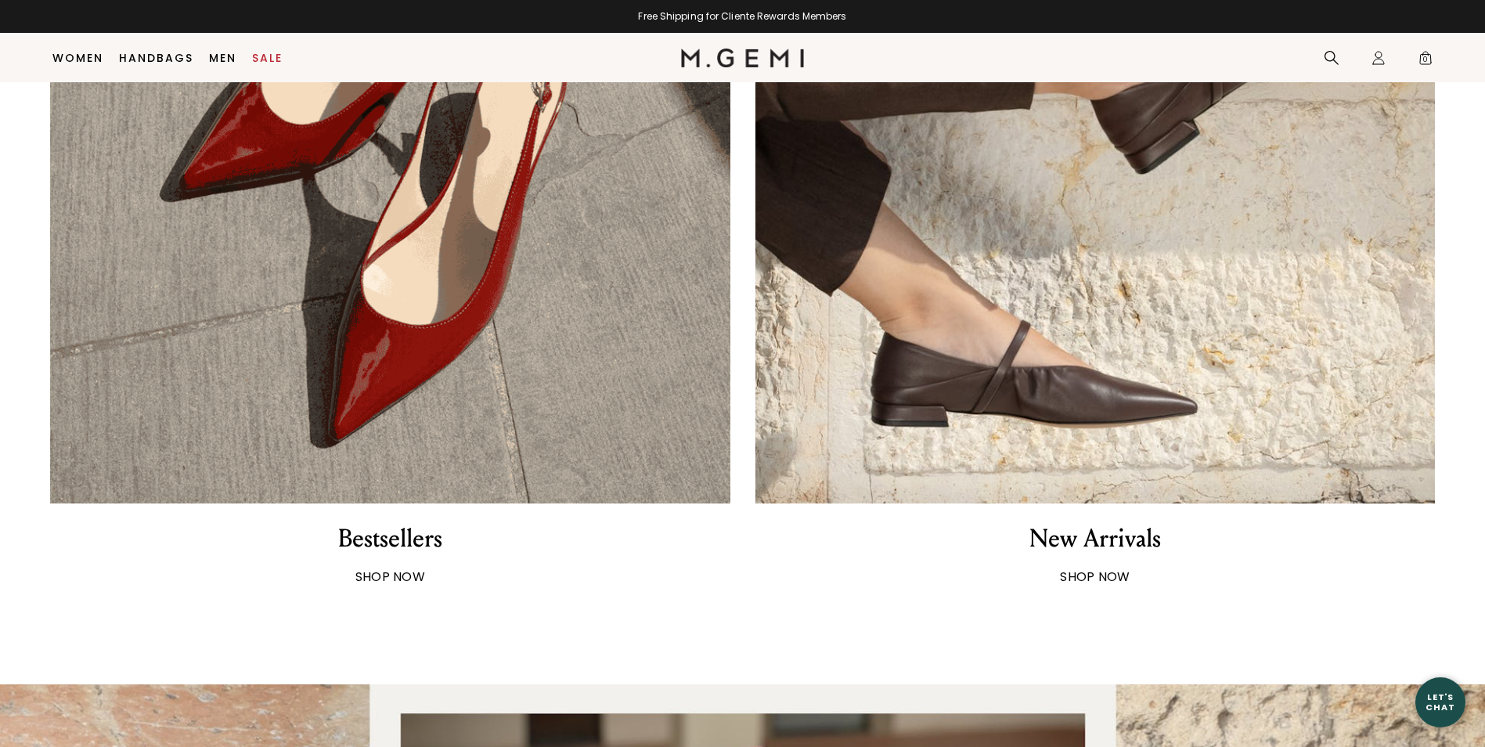
click at [1126, 533] on div "New Arrivals" at bounding box center [1095, 538] width 132 height 33
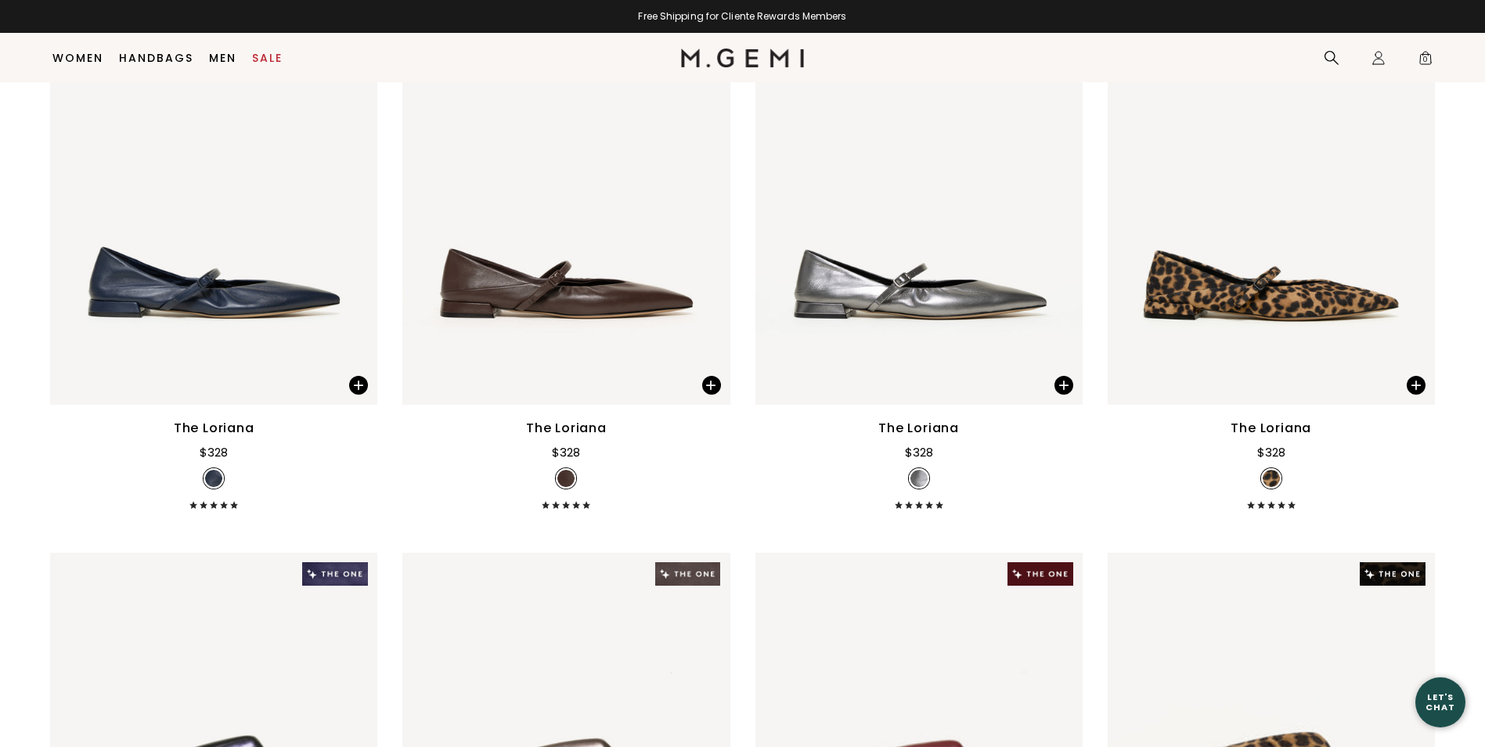
scroll to position [4971, 0]
